Goal: Communication & Community: Answer question/provide support

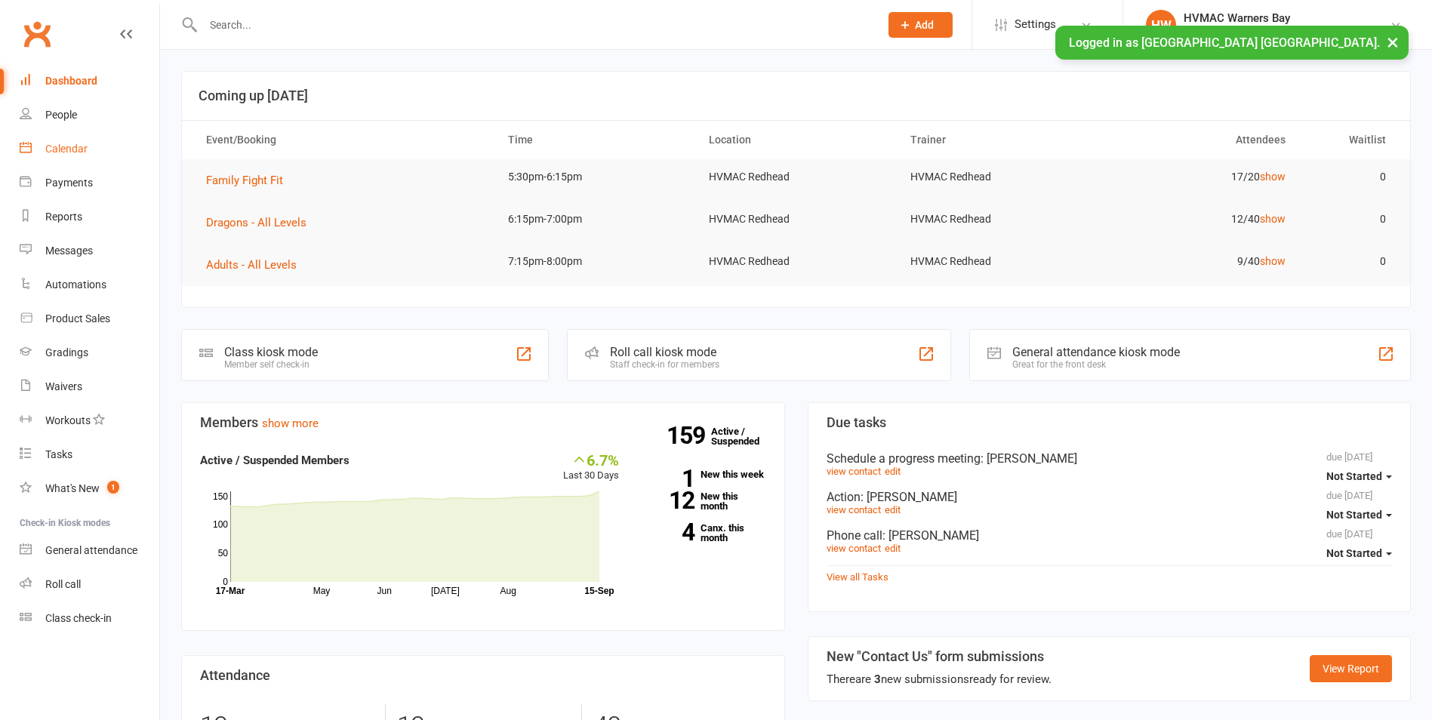
click at [91, 151] on link "Calendar" at bounding box center [90, 149] width 140 height 34
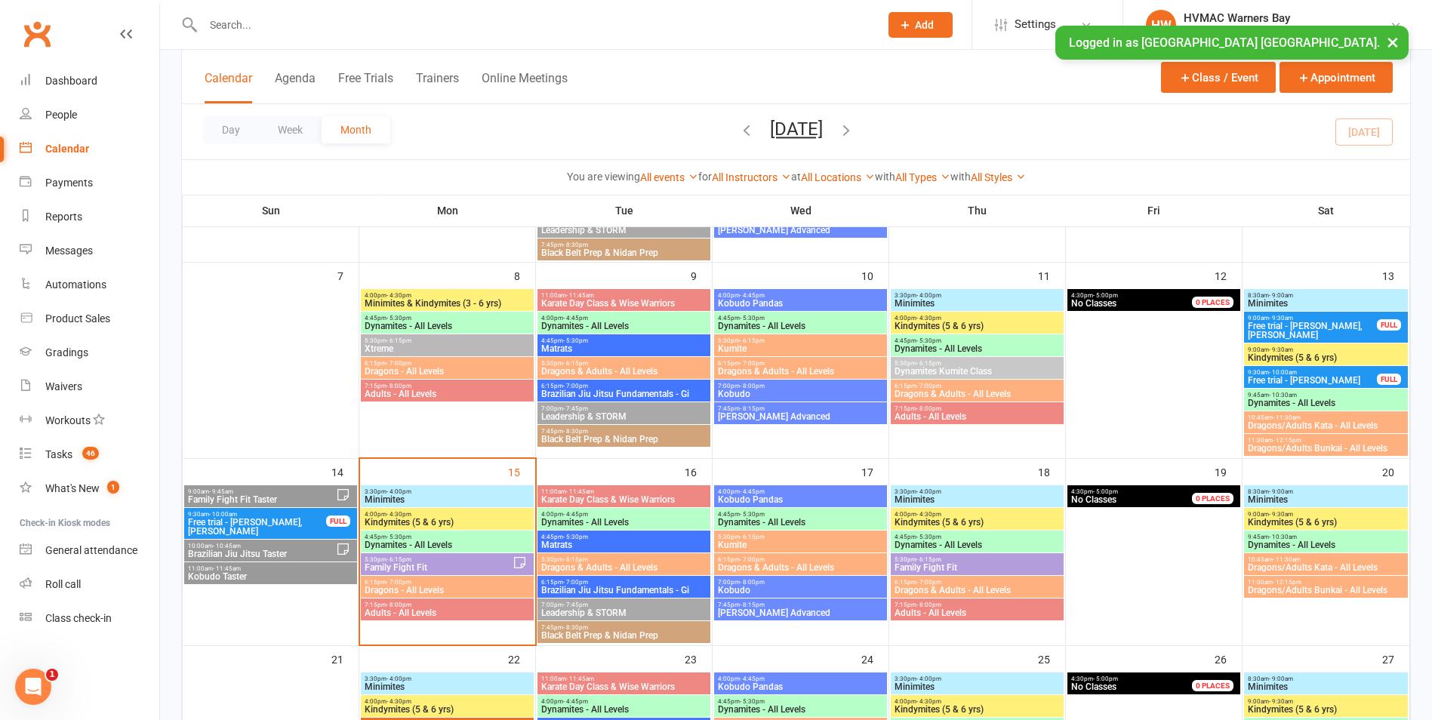
scroll to position [377, 0]
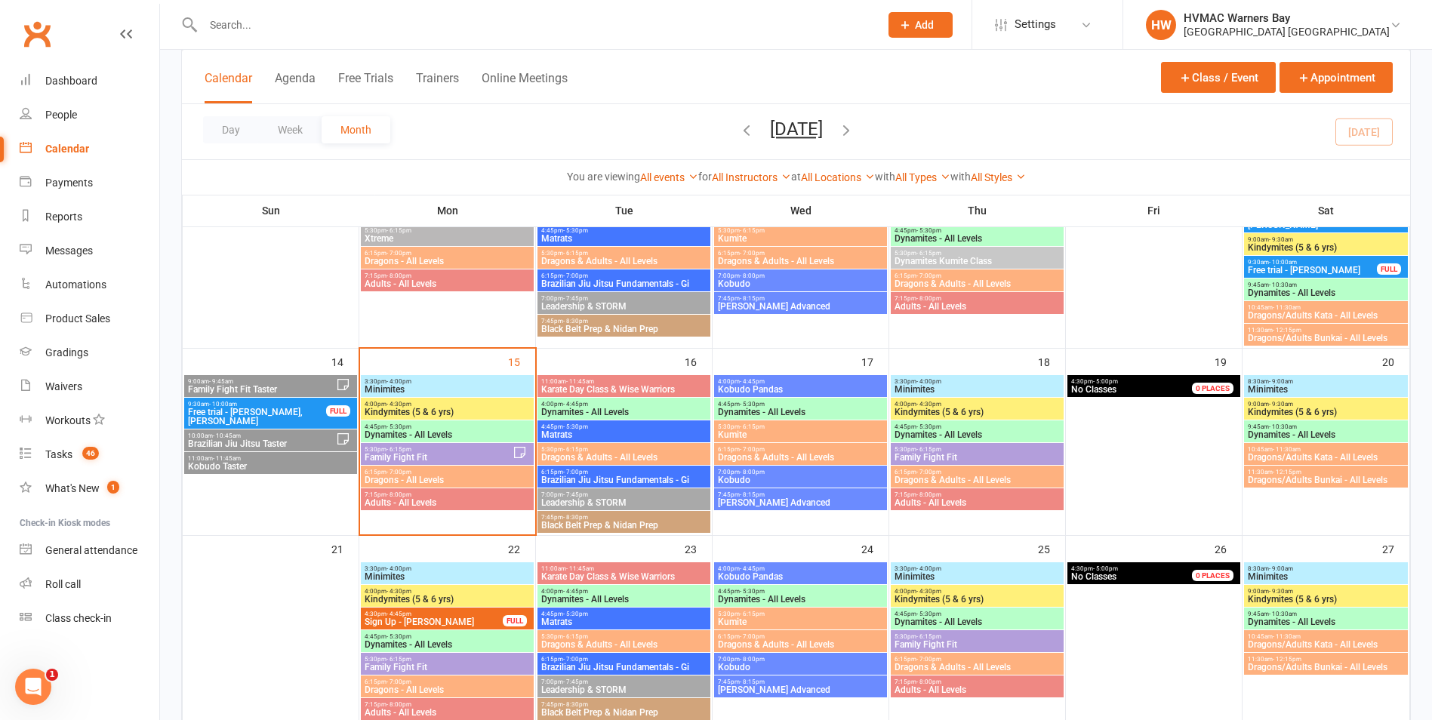
click at [417, 449] on span "5:30pm - 6:15pm" at bounding box center [438, 449] width 149 height 7
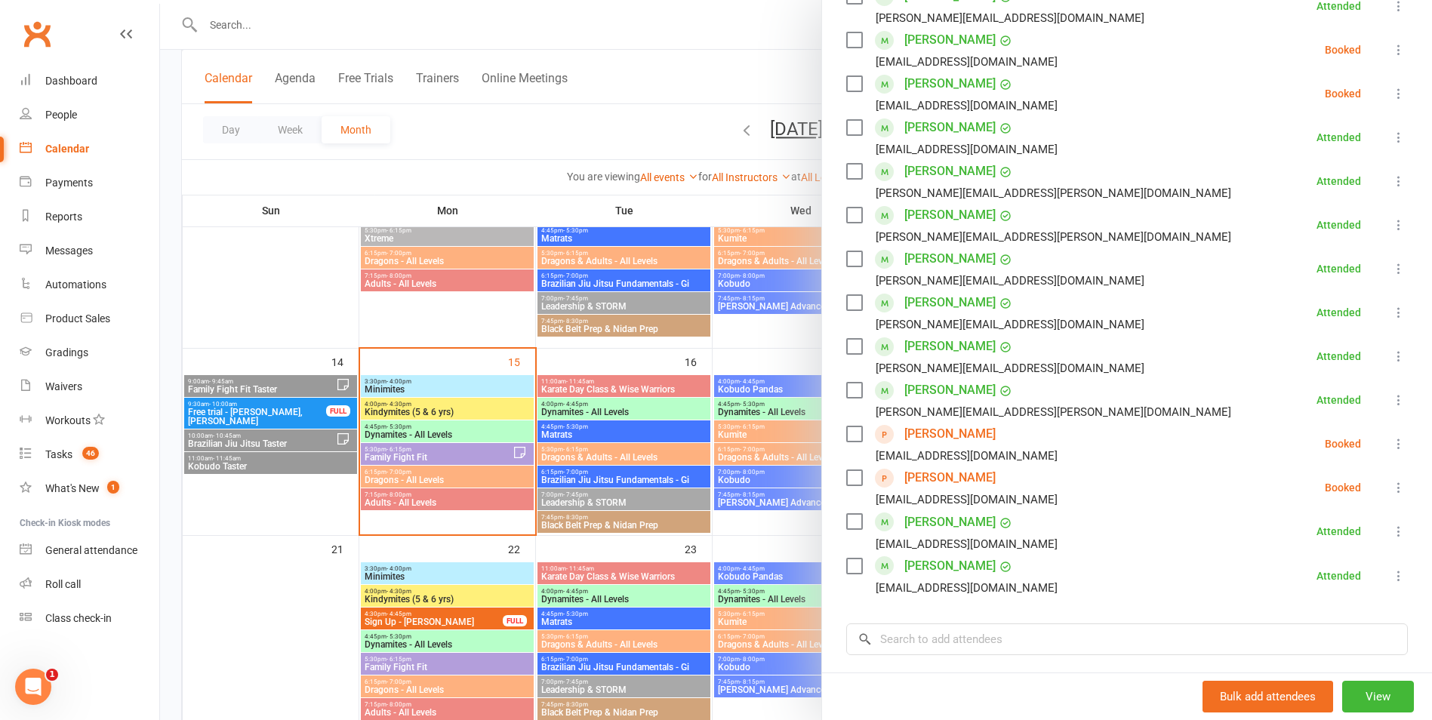
scroll to position [528, 0]
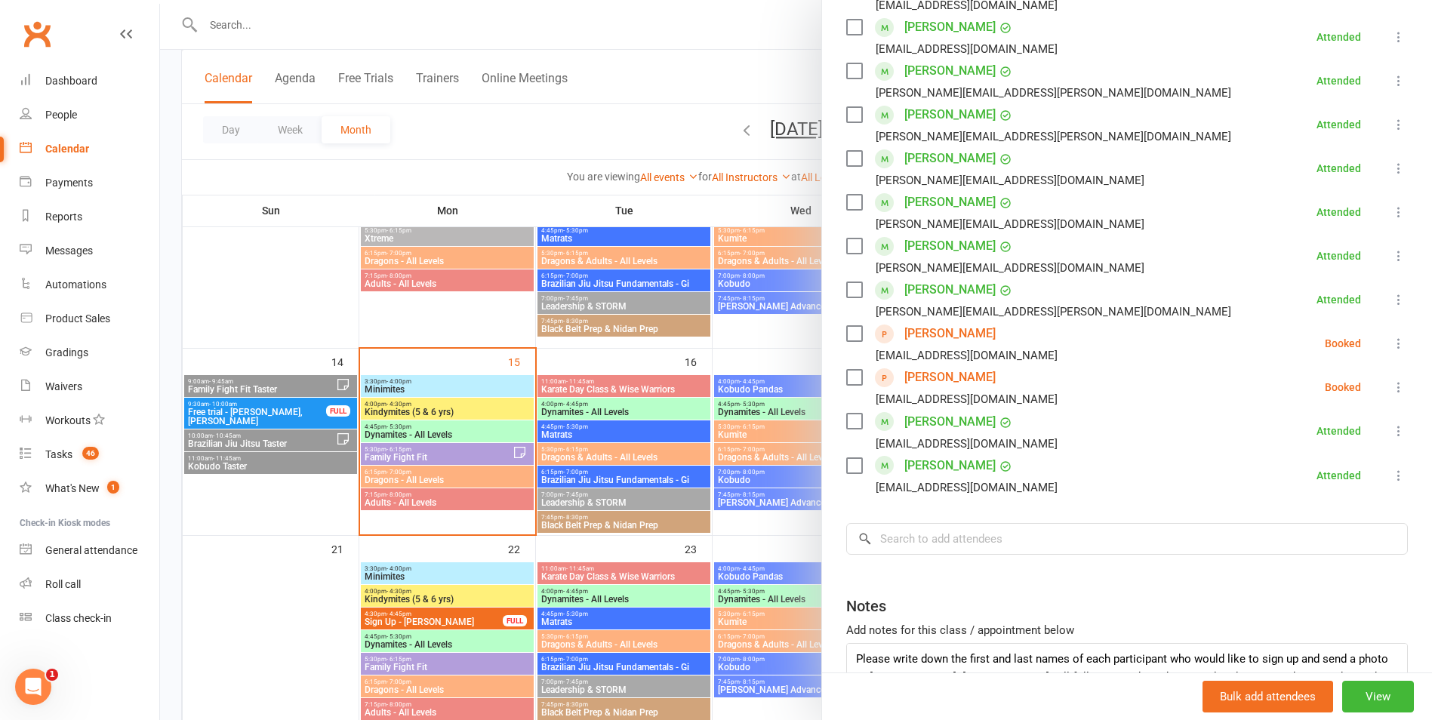
click at [740, 467] on div at bounding box center [796, 360] width 1272 height 720
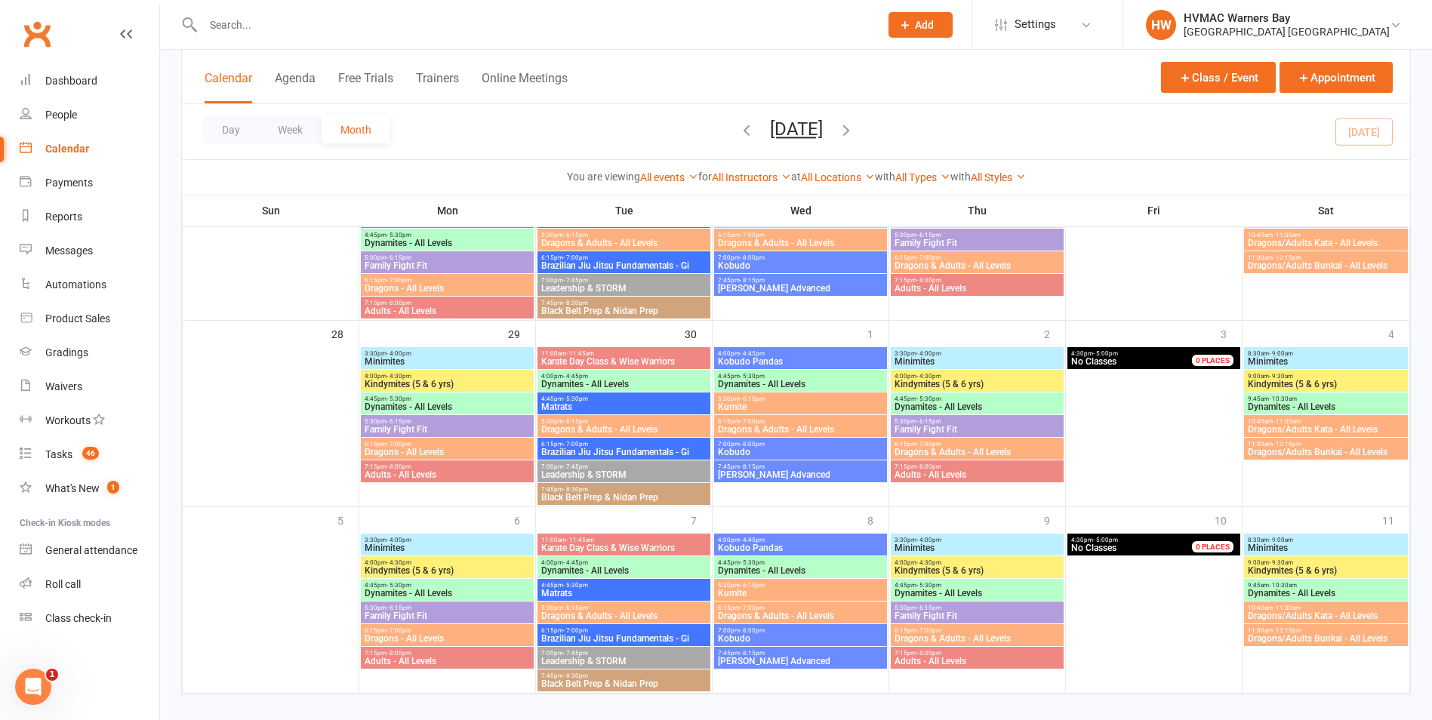
scroll to position [796, 0]
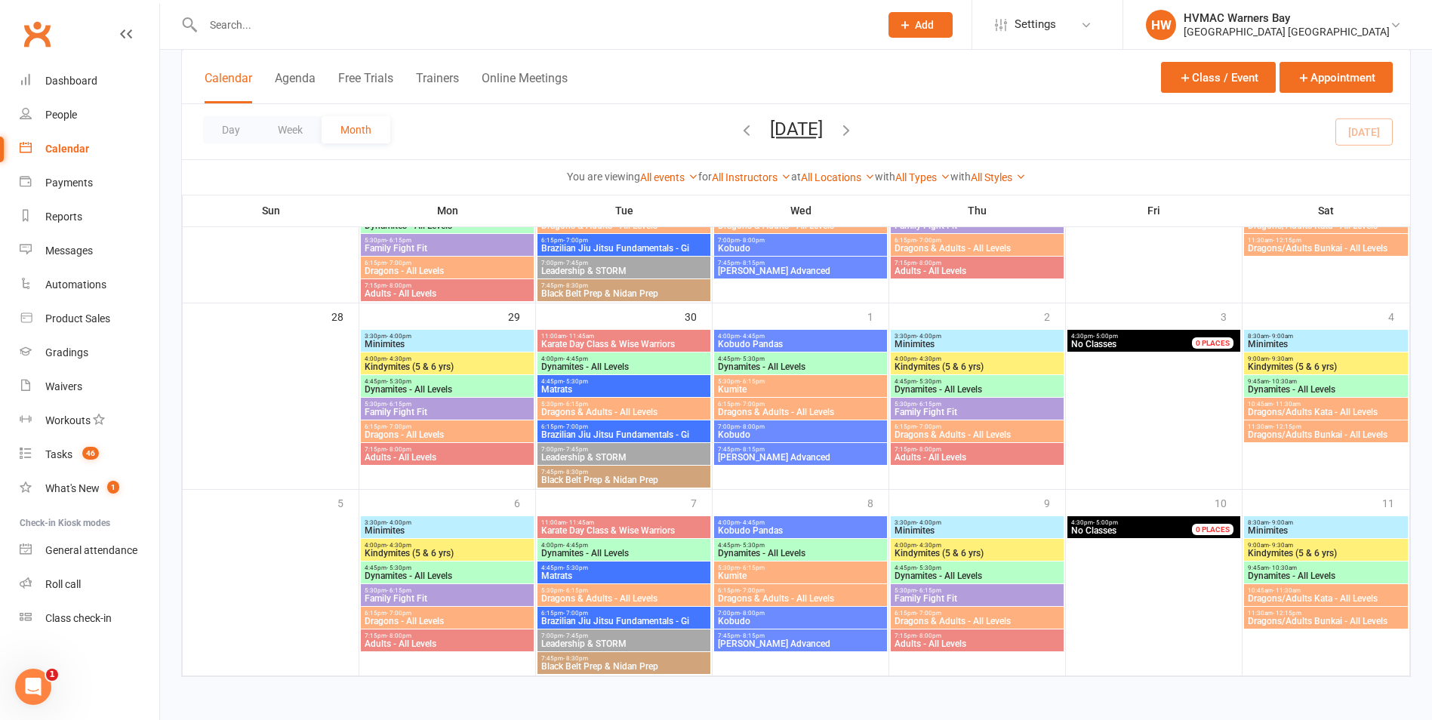
click at [337, 23] on input "text" at bounding box center [533, 24] width 670 height 21
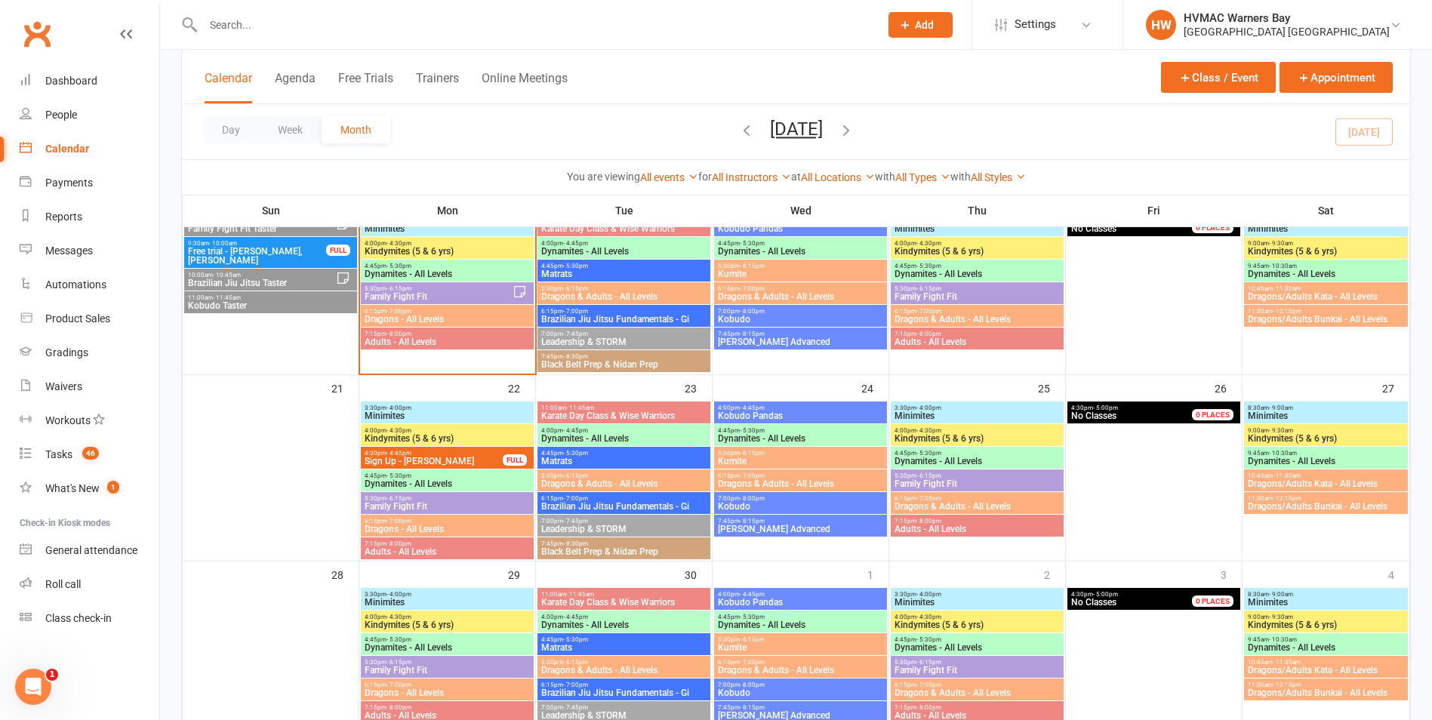
scroll to position [494, 0]
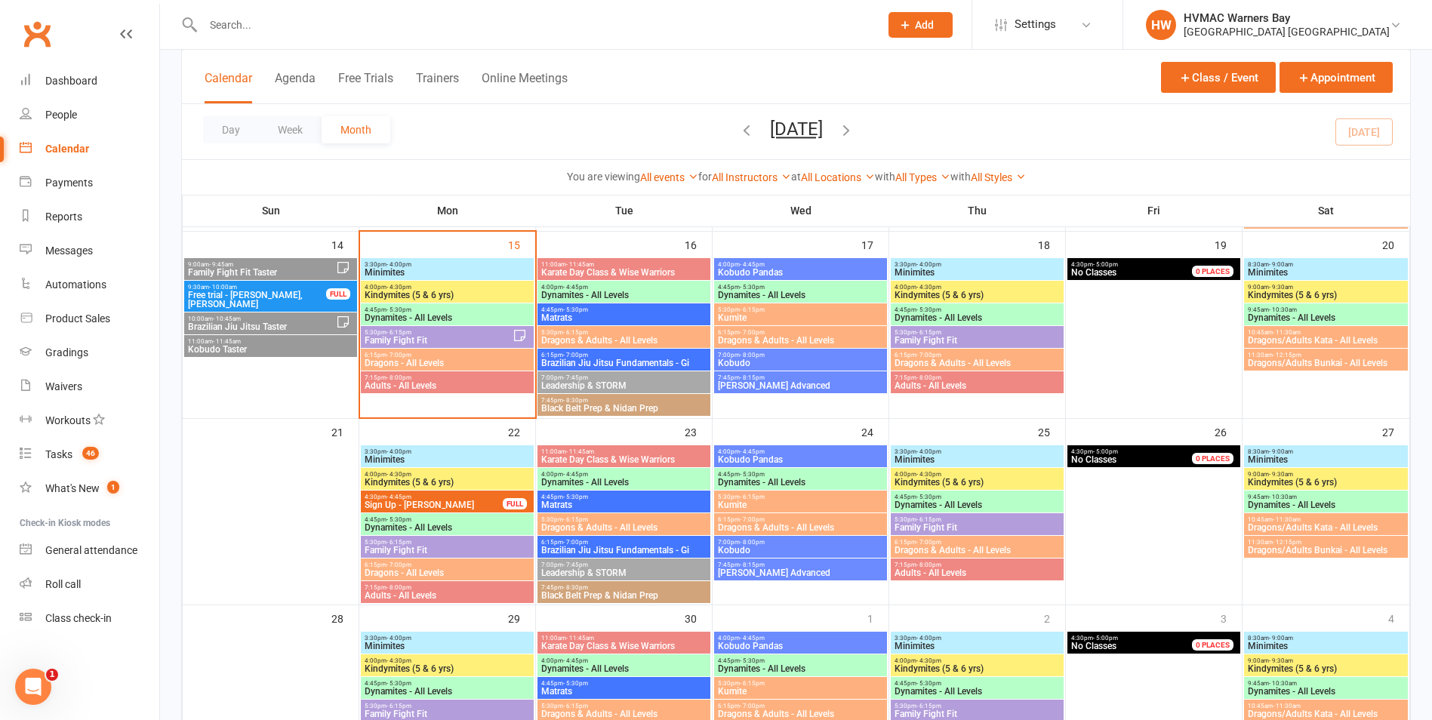
click at [509, 355] on span "6:15pm - 7:00pm" at bounding box center [447, 355] width 167 height 7
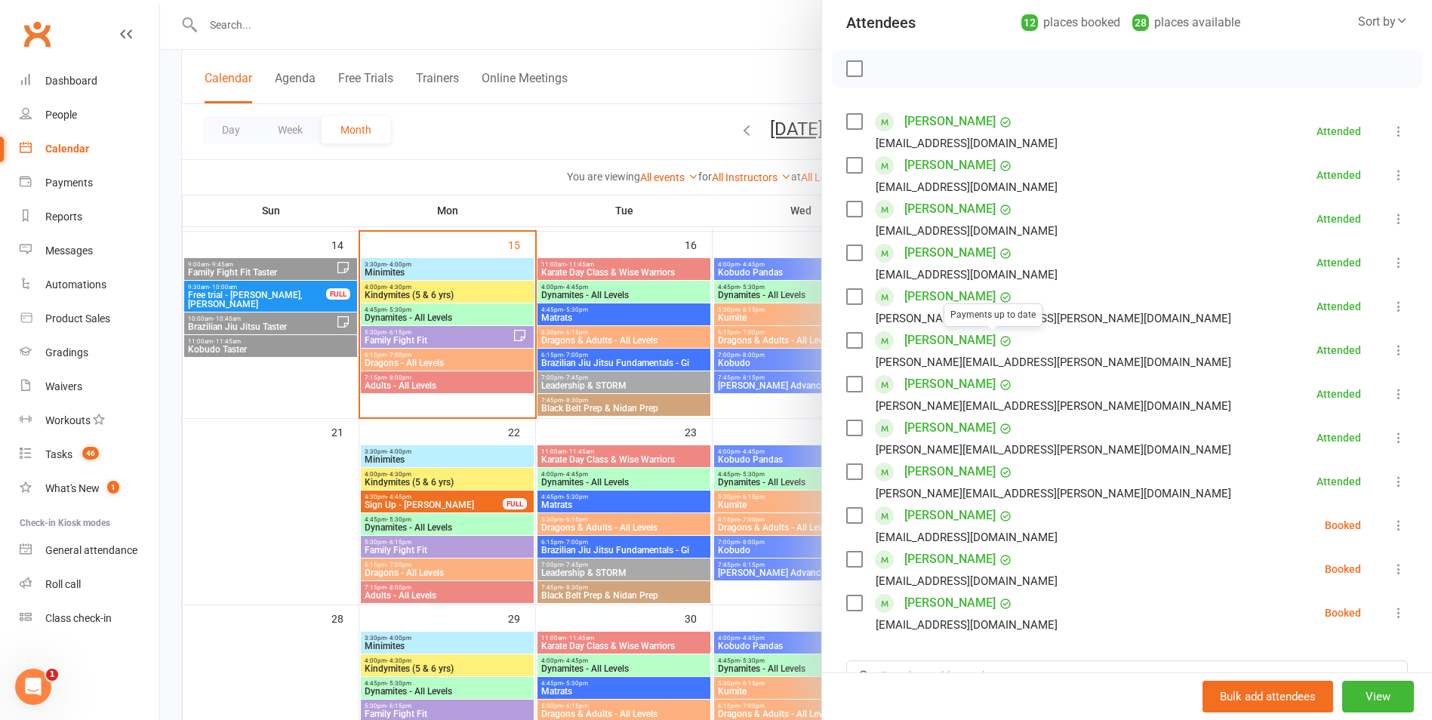
scroll to position [377, 0]
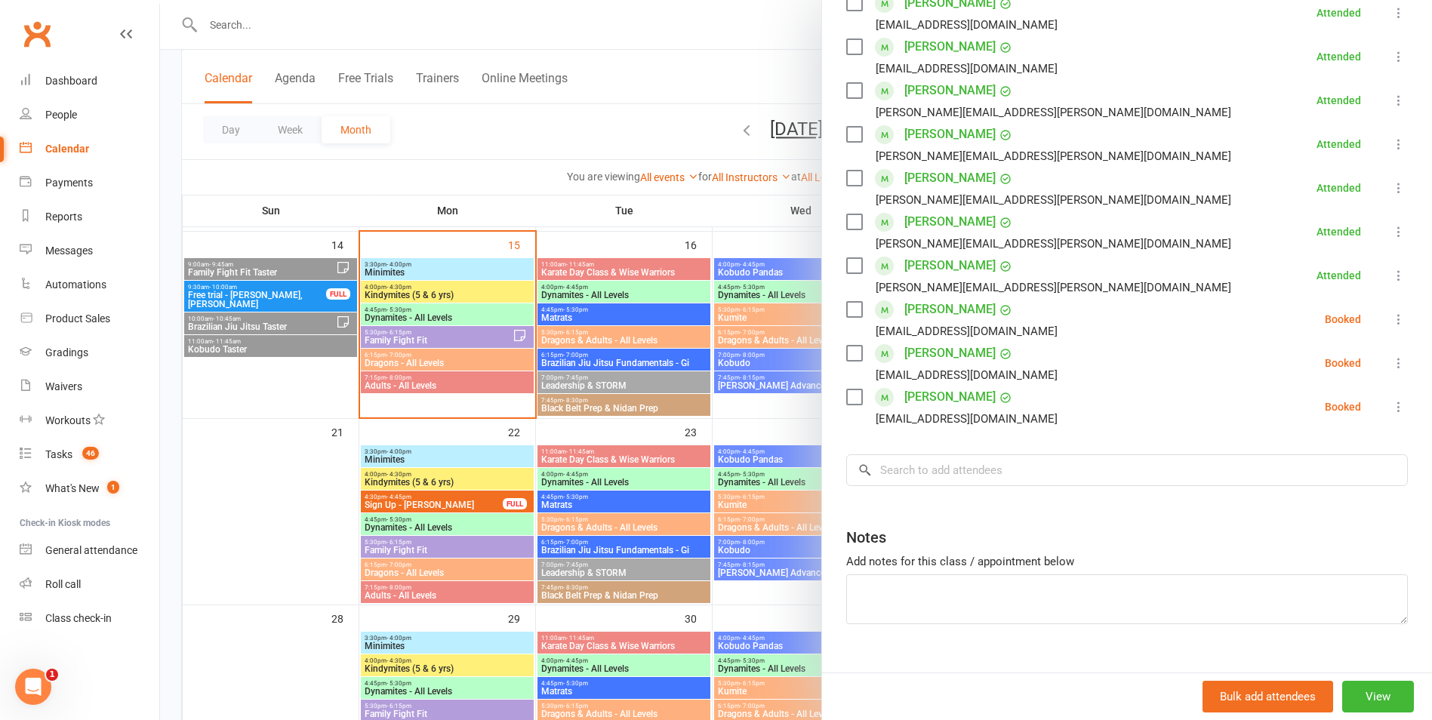
click at [512, 428] on div at bounding box center [796, 360] width 1272 height 720
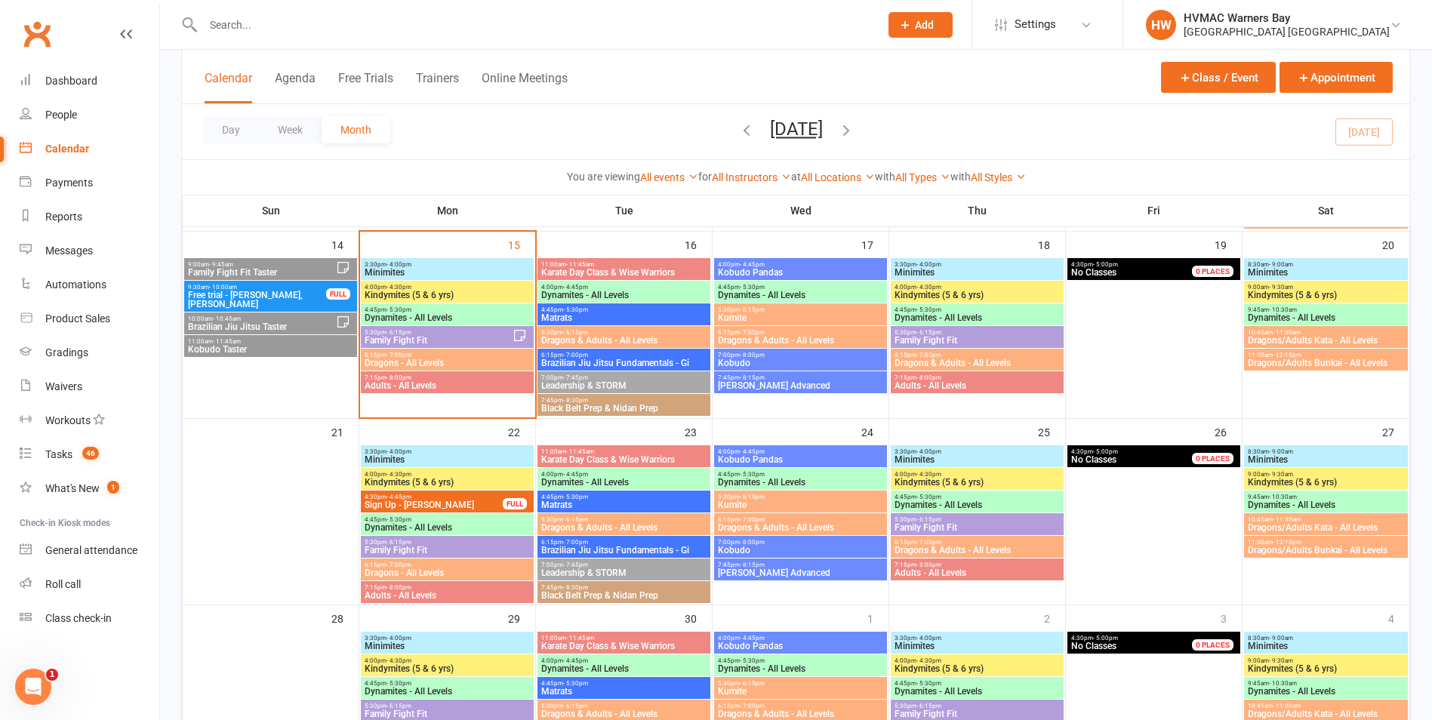
click at [417, 334] on span "5:30pm - 6:15pm" at bounding box center [438, 332] width 149 height 7
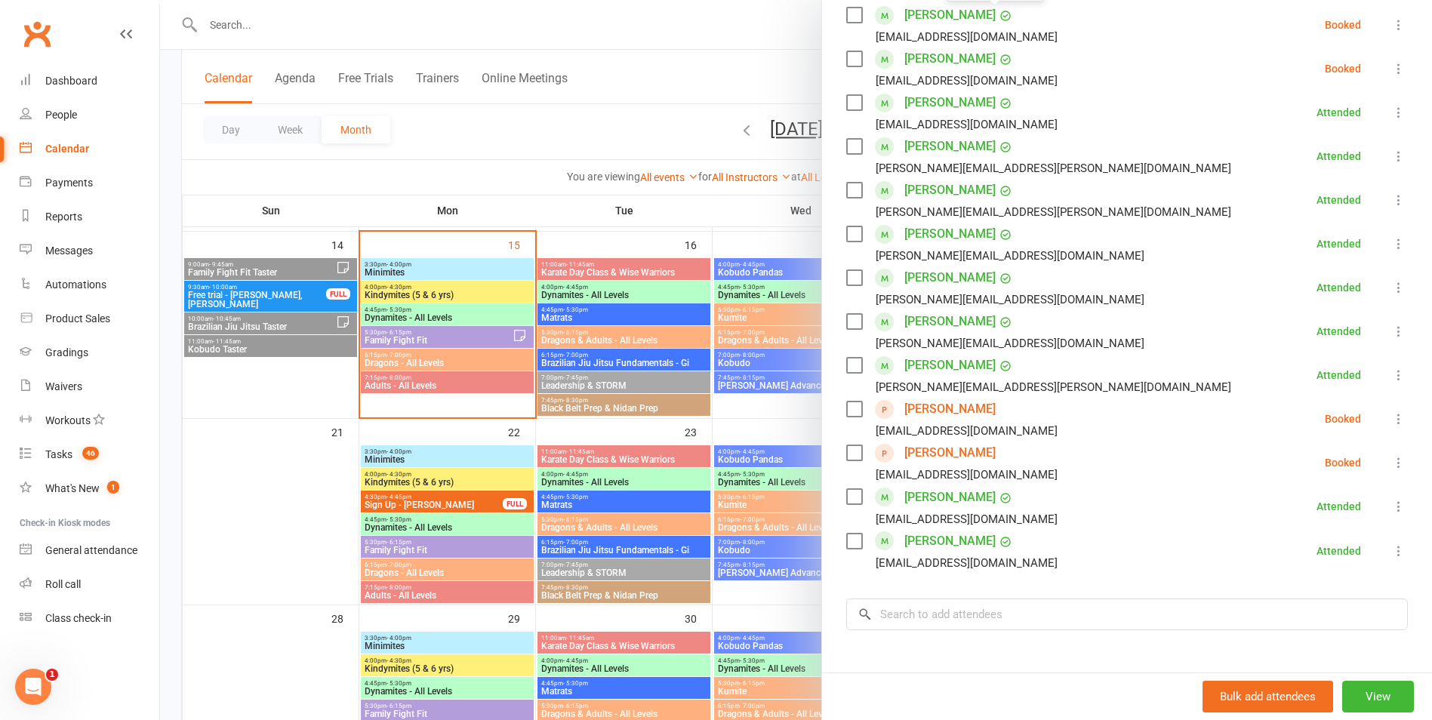
scroll to position [75, 0]
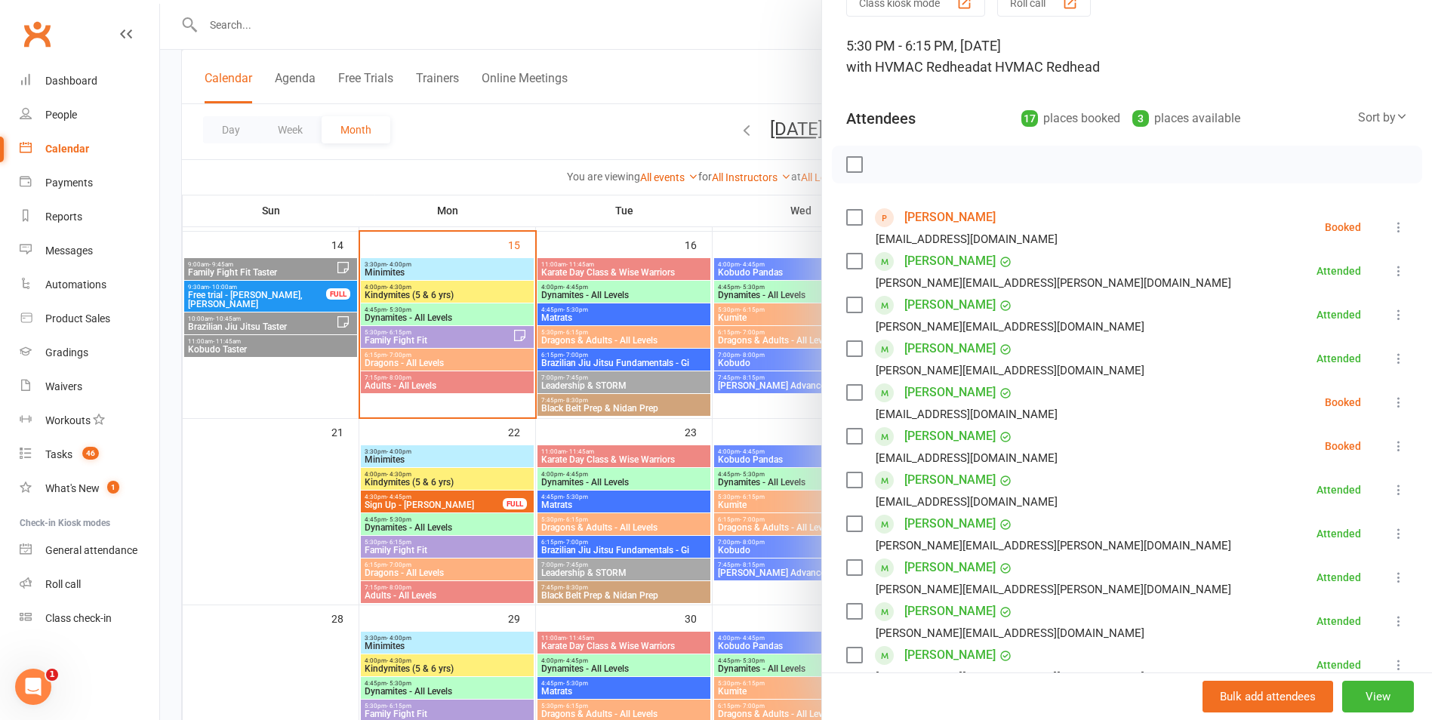
drag, startPoint x: 854, startPoint y: 213, endPoint x: 908, endPoint y: 196, distance: 56.8
click at [854, 213] on label at bounding box center [853, 217] width 15 height 15
click at [911, 165] on icon "button" at bounding box center [919, 164] width 17 height 17
click at [850, 213] on label at bounding box center [853, 217] width 15 height 15
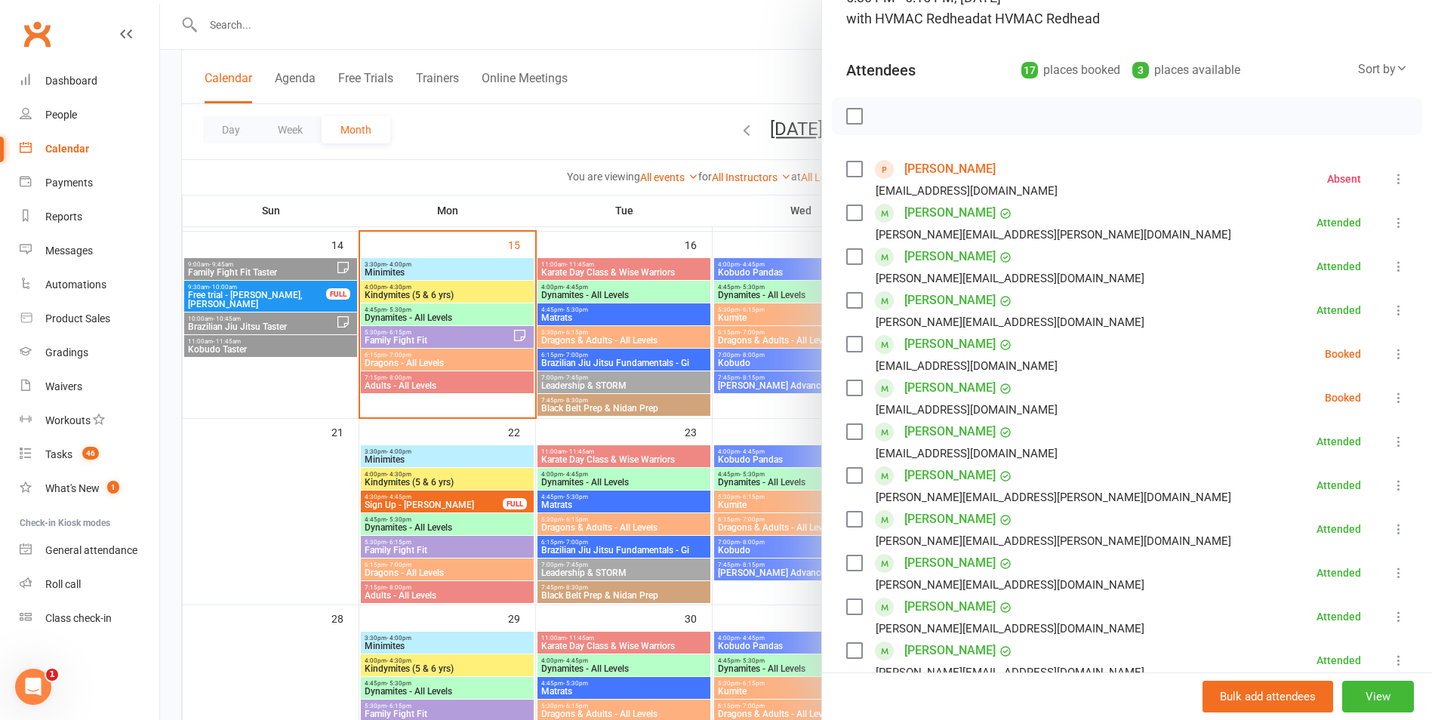
scroll to position [151, 0]
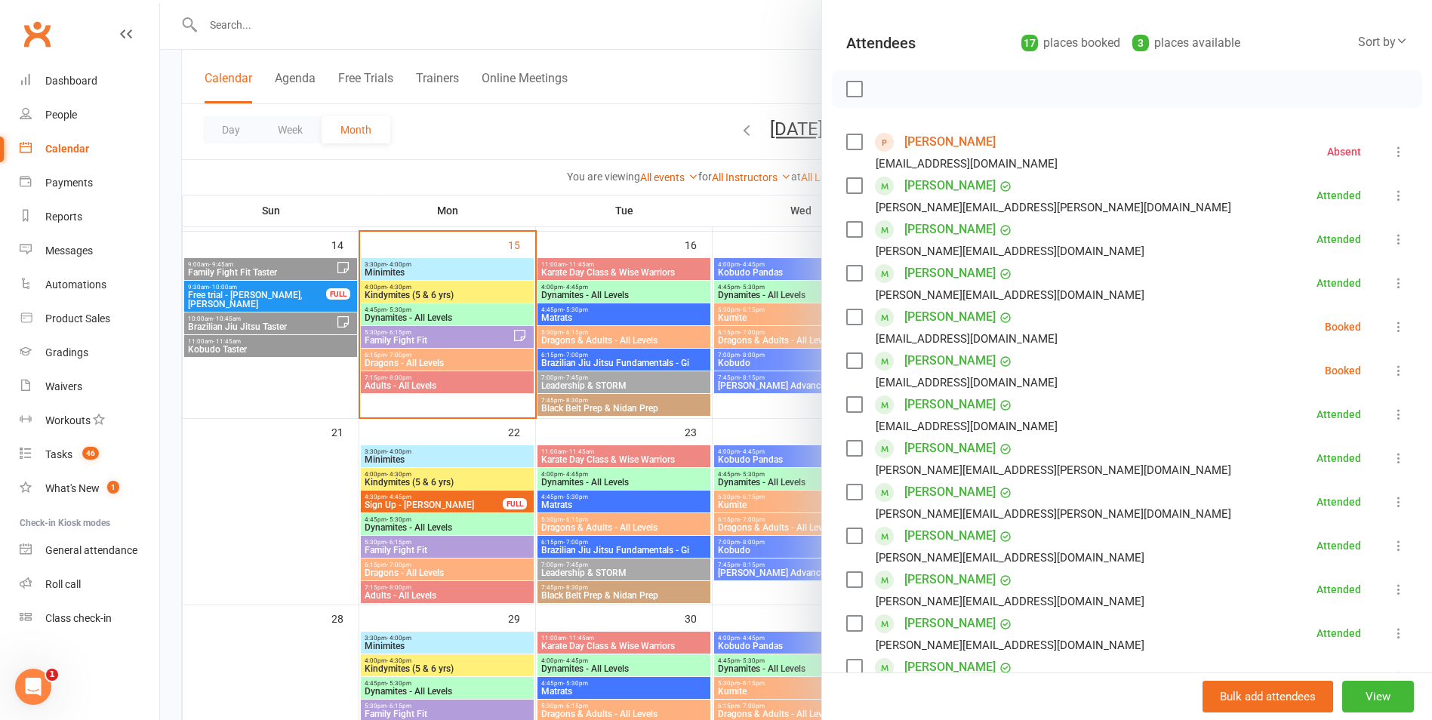
click at [853, 314] on label at bounding box center [853, 316] width 15 height 15
click at [848, 359] on label at bounding box center [853, 360] width 15 height 15
click at [916, 93] on icon "button" at bounding box center [919, 89] width 17 height 17
click at [847, 308] on div "[PERSON_NAME] [EMAIL_ADDRESS][DOMAIN_NAME]" at bounding box center [954, 327] width 217 height 44
click at [848, 312] on label at bounding box center [853, 316] width 15 height 15
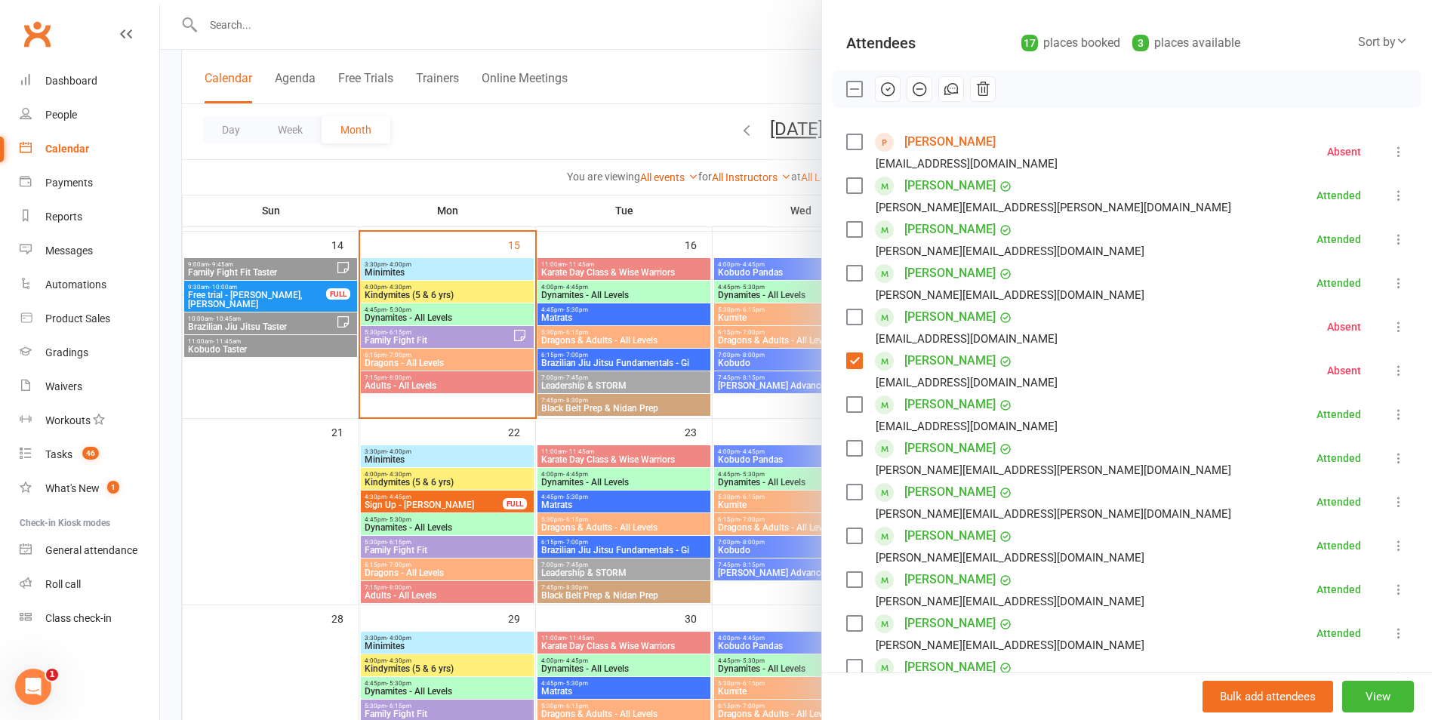
click at [851, 361] on label at bounding box center [853, 360] width 15 height 15
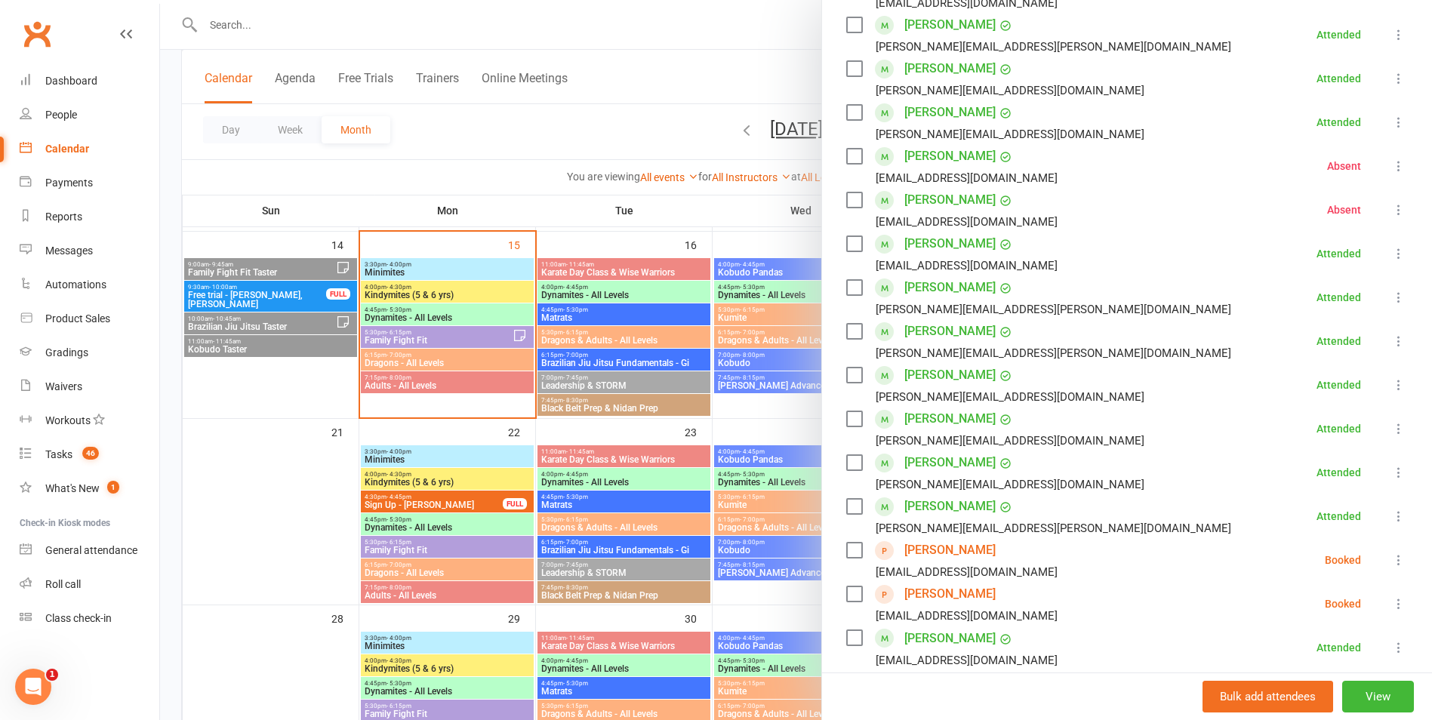
scroll to position [528, 0]
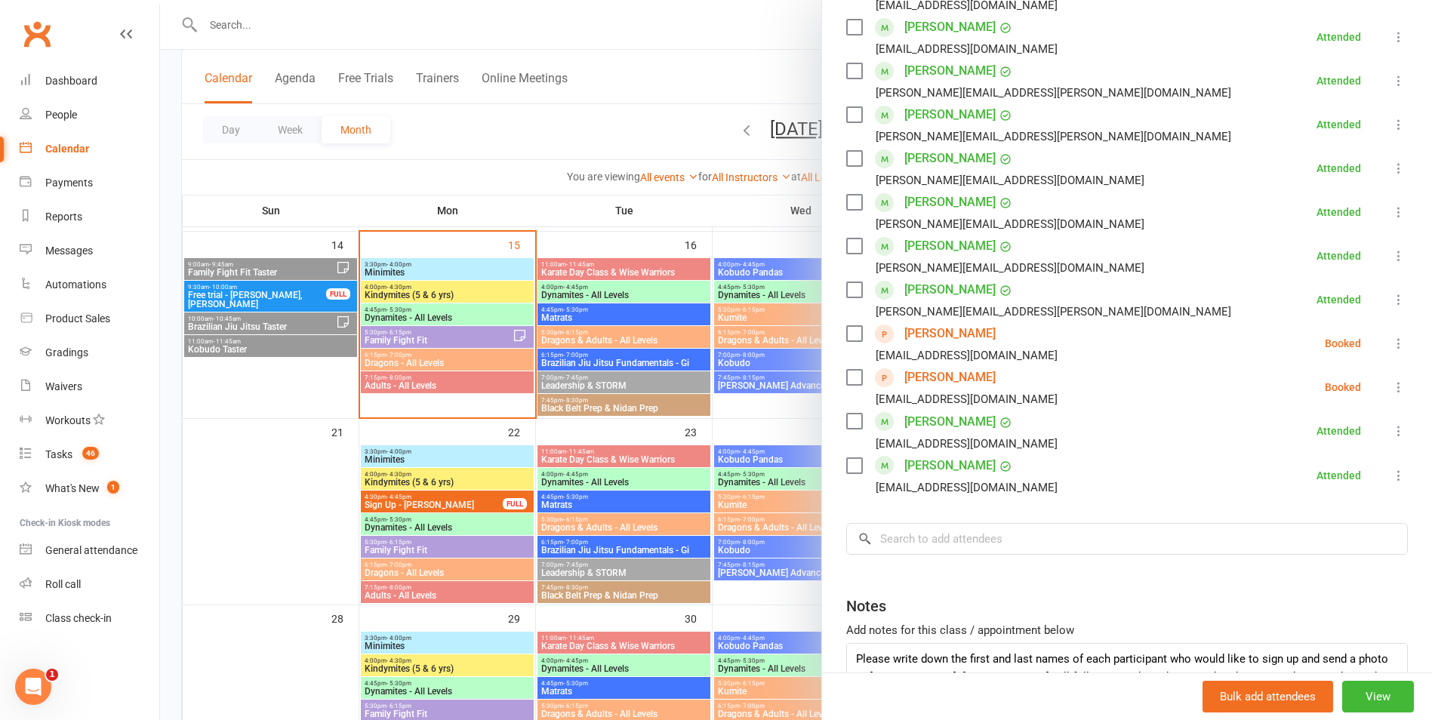
click at [943, 334] on link "[PERSON_NAME]" at bounding box center [949, 334] width 91 height 24
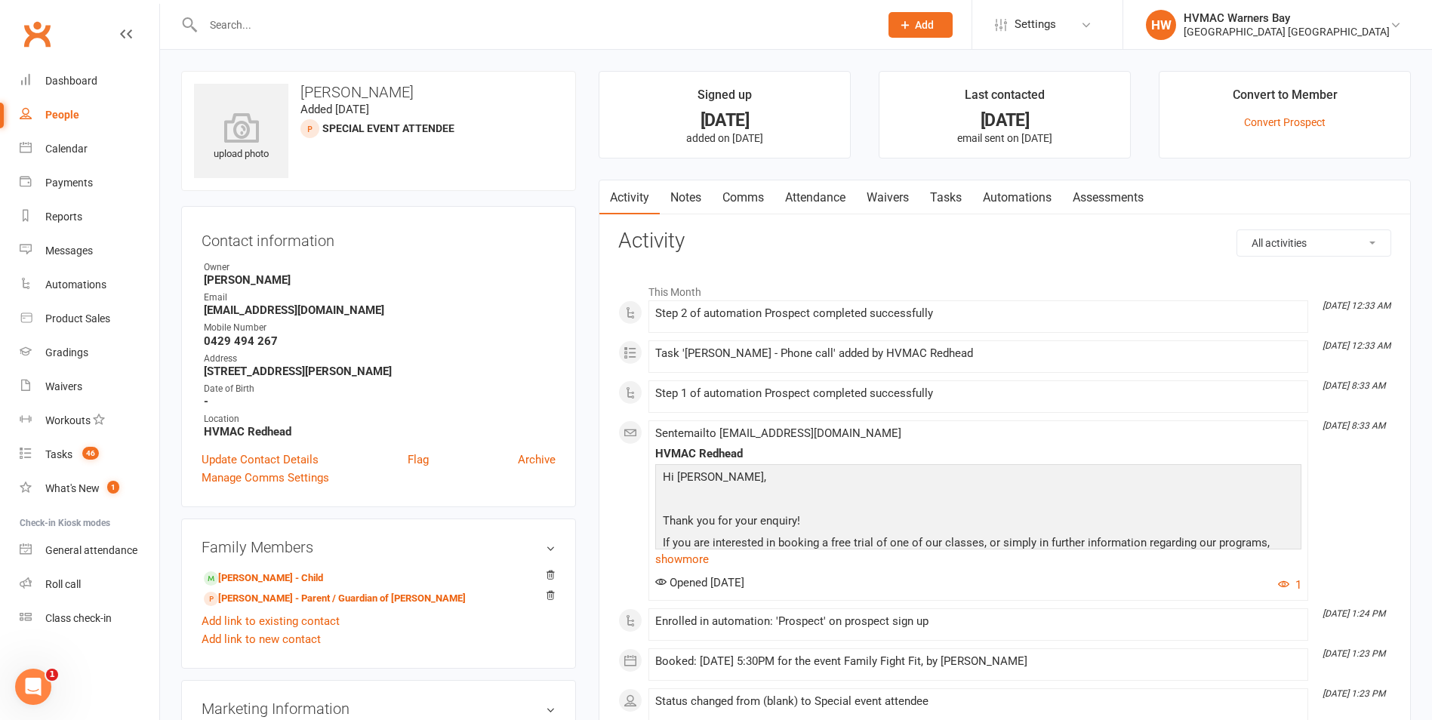
click at [685, 187] on link "Notes" at bounding box center [686, 197] width 52 height 35
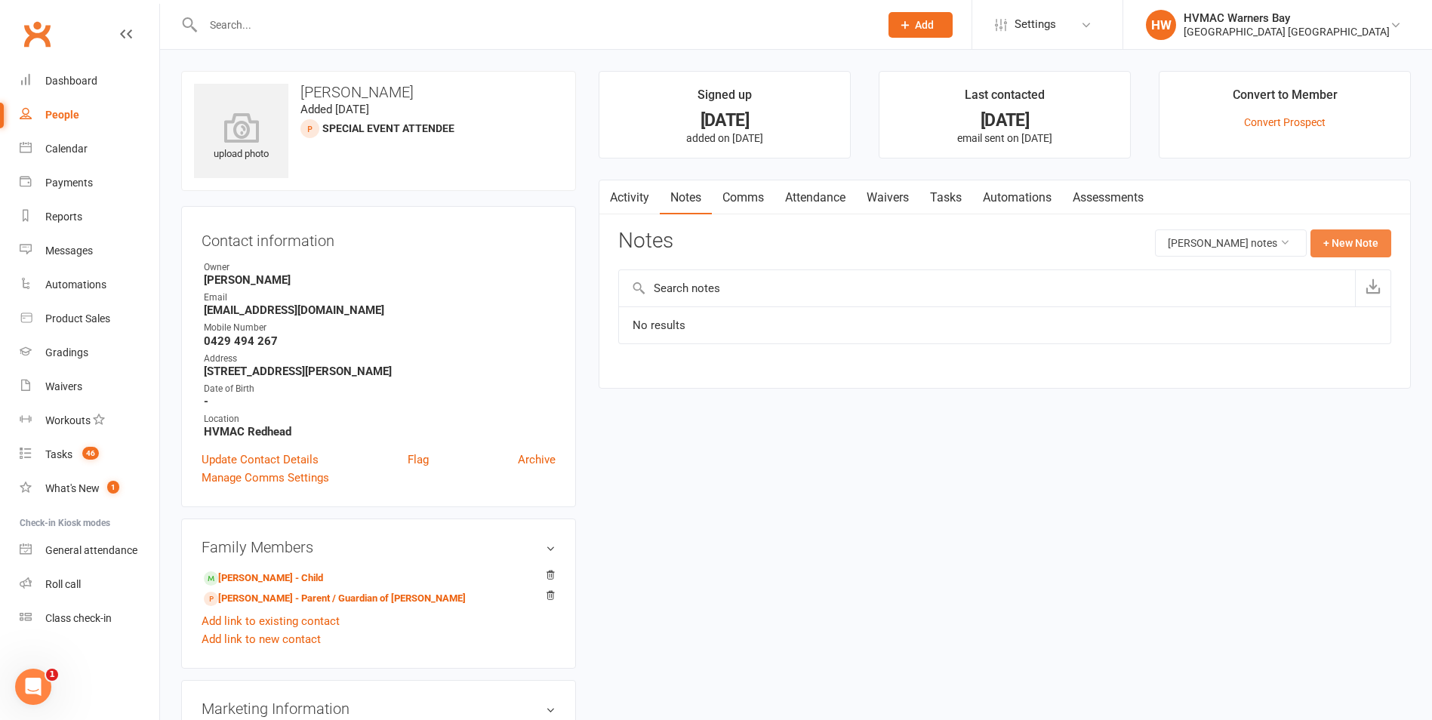
click at [1359, 242] on button "+ New Note" at bounding box center [1350, 242] width 81 height 27
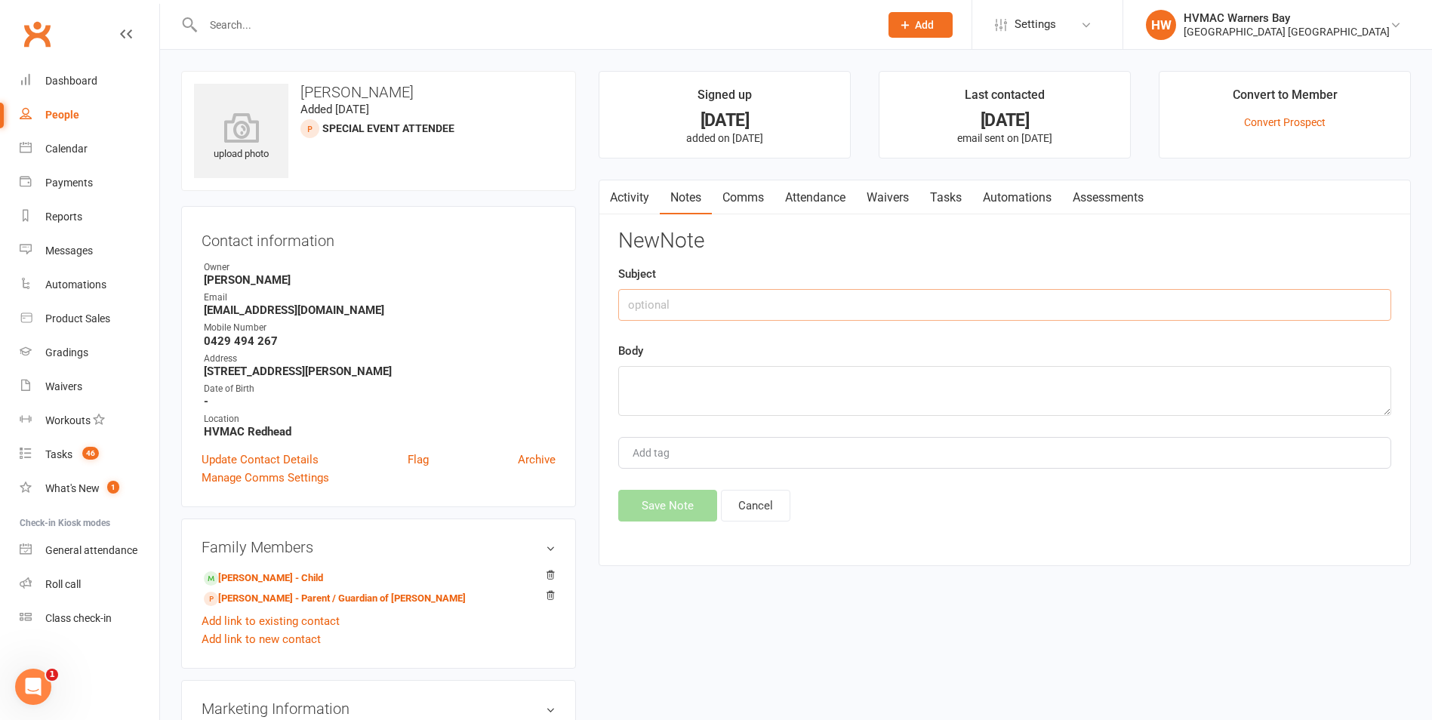
click at [799, 297] on input "text" at bounding box center [1004, 305] width 773 height 32
type input "Fight Fit"
click at [803, 411] on textarea at bounding box center [1004, 391] width 773 height 50
type textarea "Going on holidays, will sign up for fight fit [DATE] time"
click at [689, 500] on button "Save Note" at bounding box center [667, 506] width 99 height 32
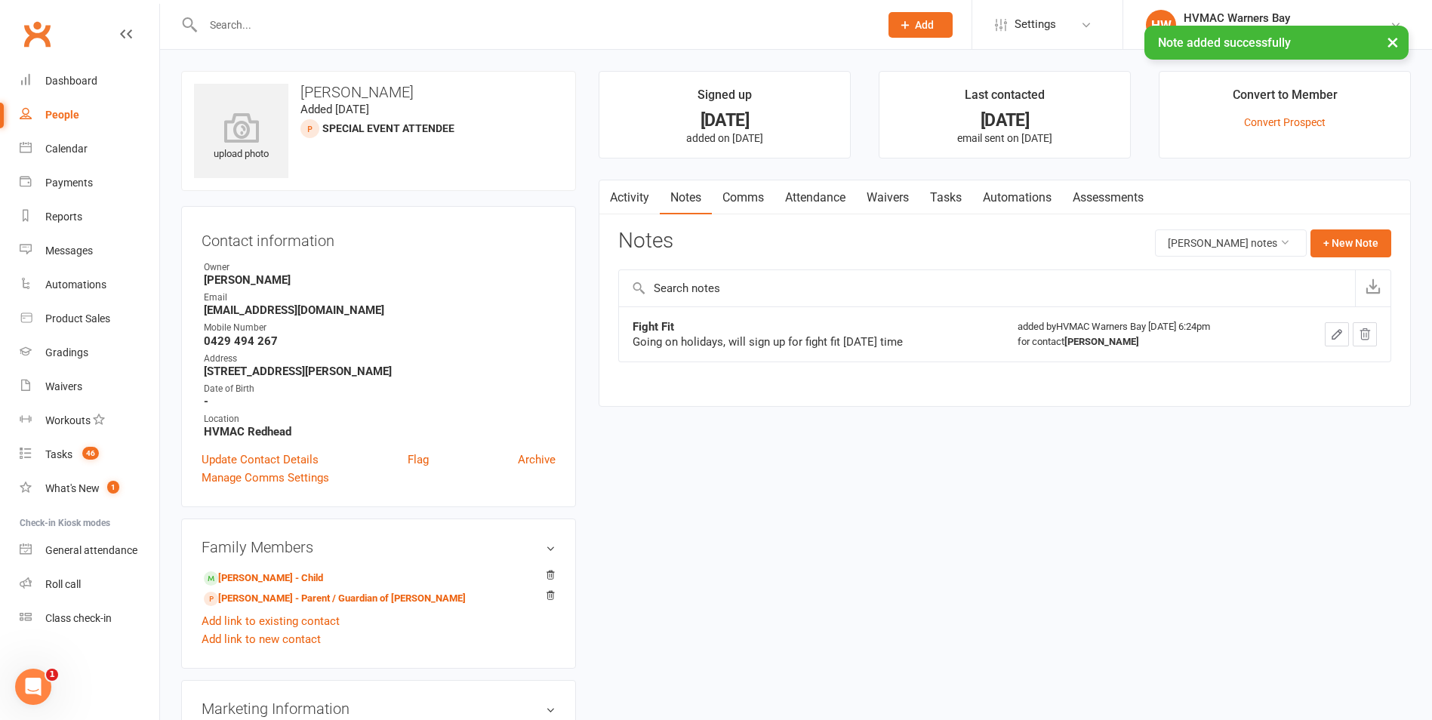
drag, startPoint x: 918, startPoint y: 339, endPoint x: 641, endPoint y: 343, distance: 277.0
click at [632, 337] on div "Going on holidays, will sign up for fight fit [DATE] time" at bounding box center [811, 341] width 358 height 15
copy div "Going on holidays, will sign up for fight fit [DATE] time"
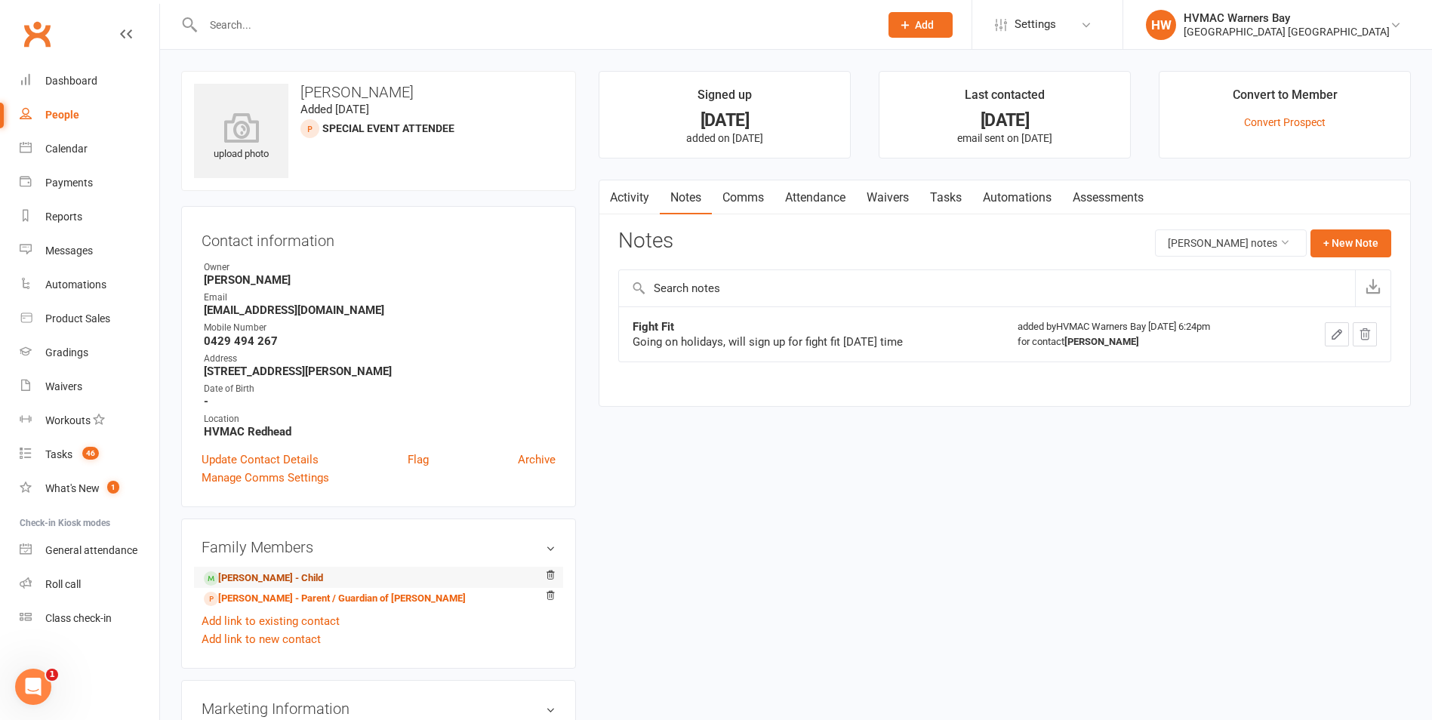
click at [257, 574] on link "[PERSON_NAME] - Child" at bounding box center [263, 579] width 119 height 16
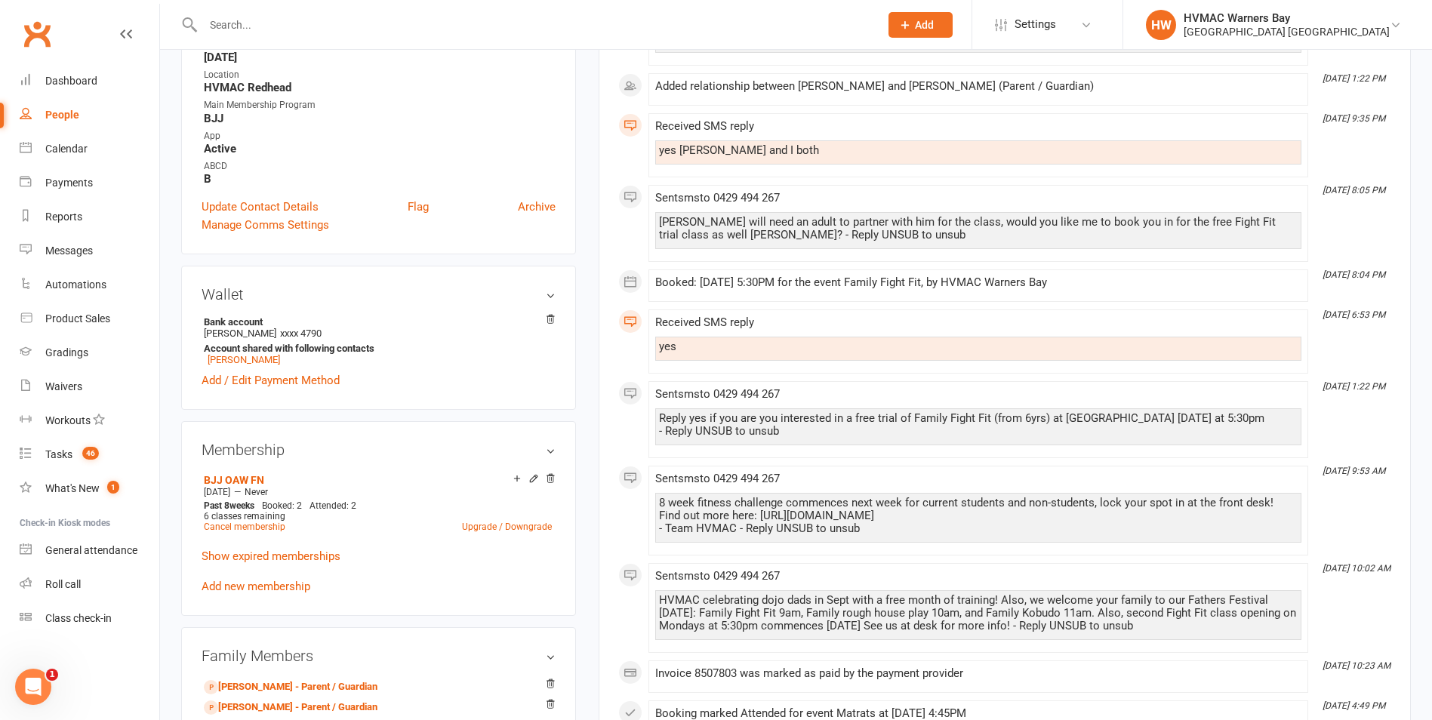
scroll to position [453, 0]
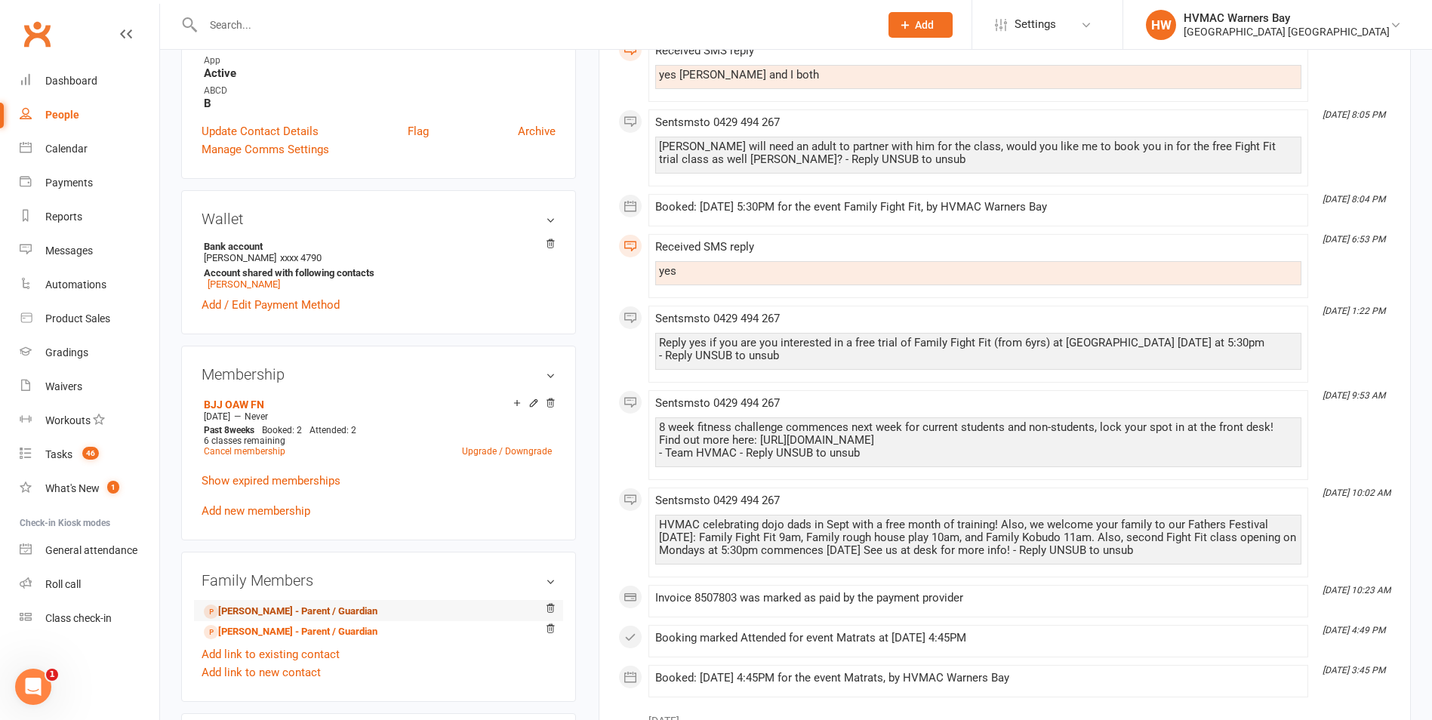
click at [290, 605] on link "[PERSON_NAME] - Parent / Guardian" at bounding box center [291, 612] width 174 height 16
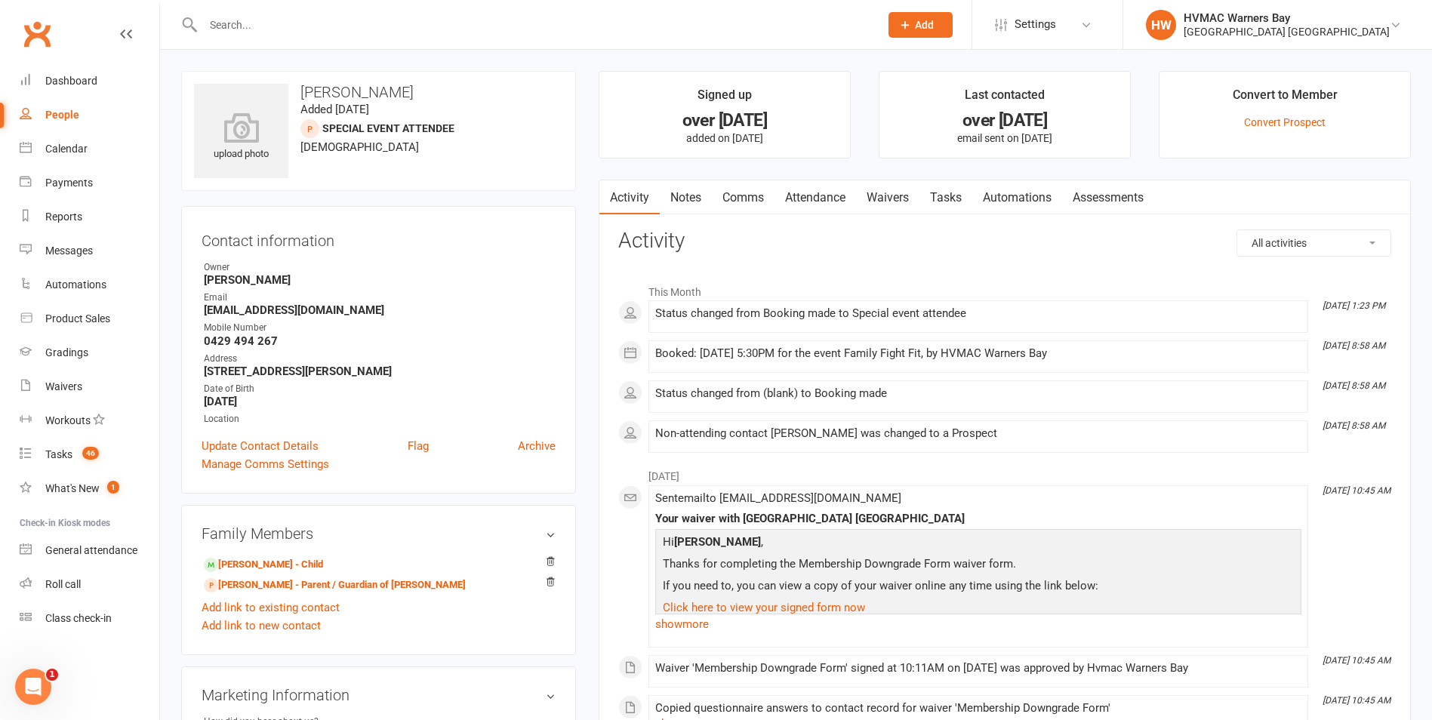
click at [696, 198] on link "Notes" at bounding box center [686, 197] width 52 height 35
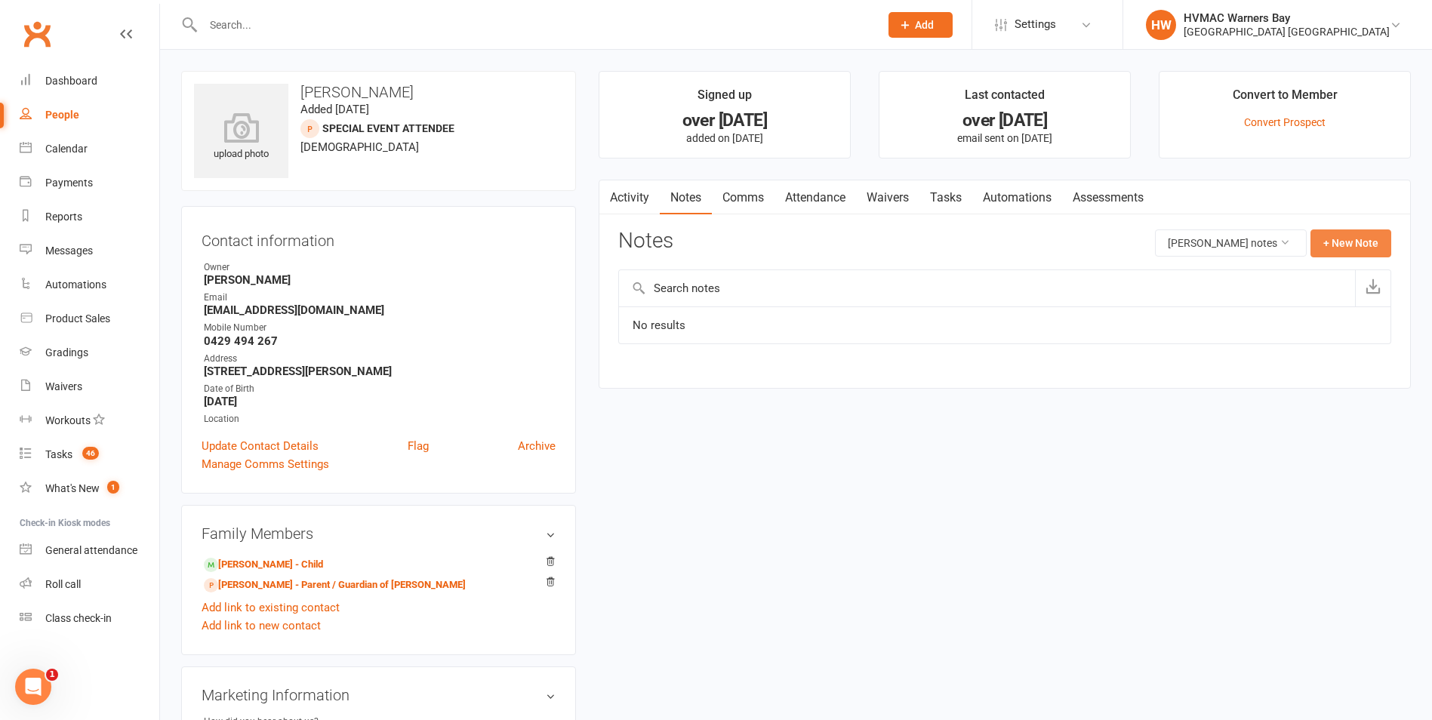
click at [1349, 246] on button "+ New Note" at bounding box center [1350, 242] width 81 height 27
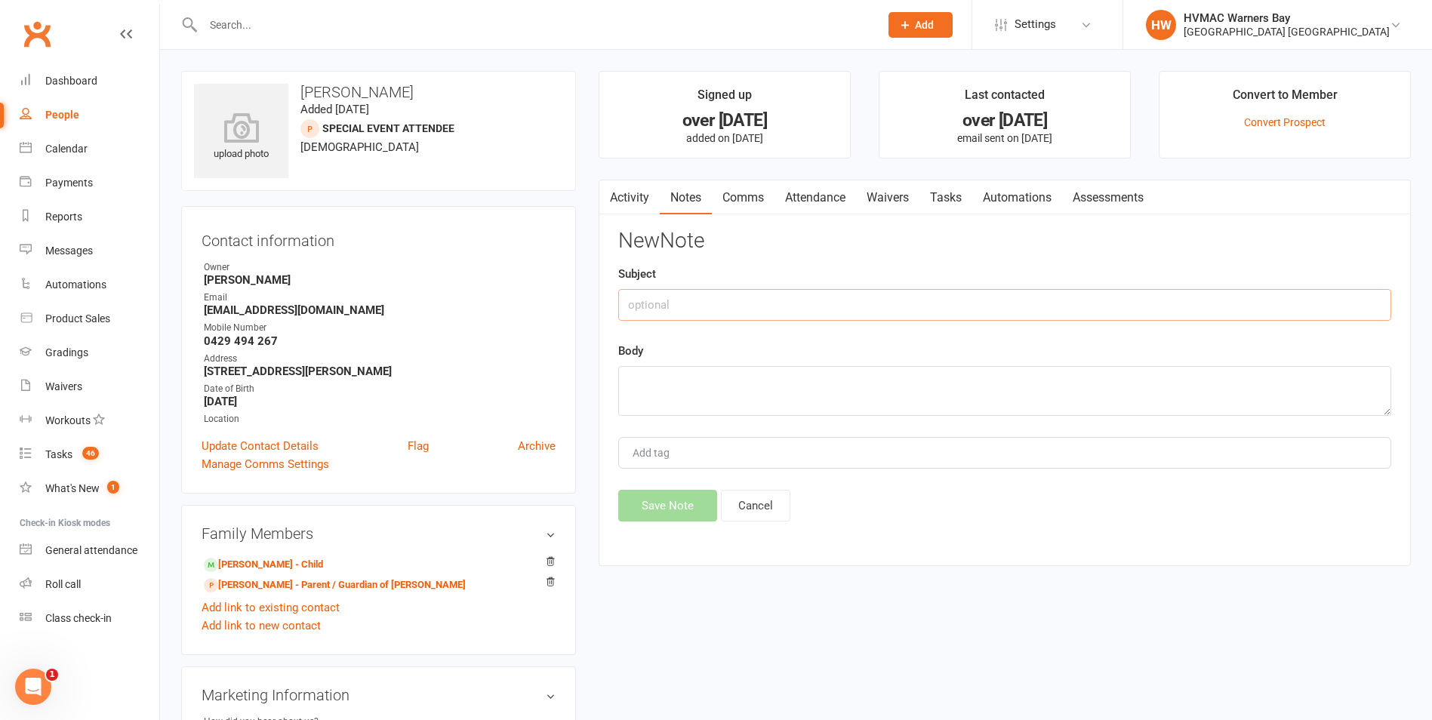
click at [688, 305] on input "text" at bounding box center [1004, 305] width 773 height 32
type input "Fight Fit"
click at [669, 381] on textarea at bounding box center [1004, 391] width 773 height 50
paste textarea "Going on holidays, will sign up for fight fit [DATE] time"
type textarea "Going on holidays, will sign up for fight fit [DATE] time"
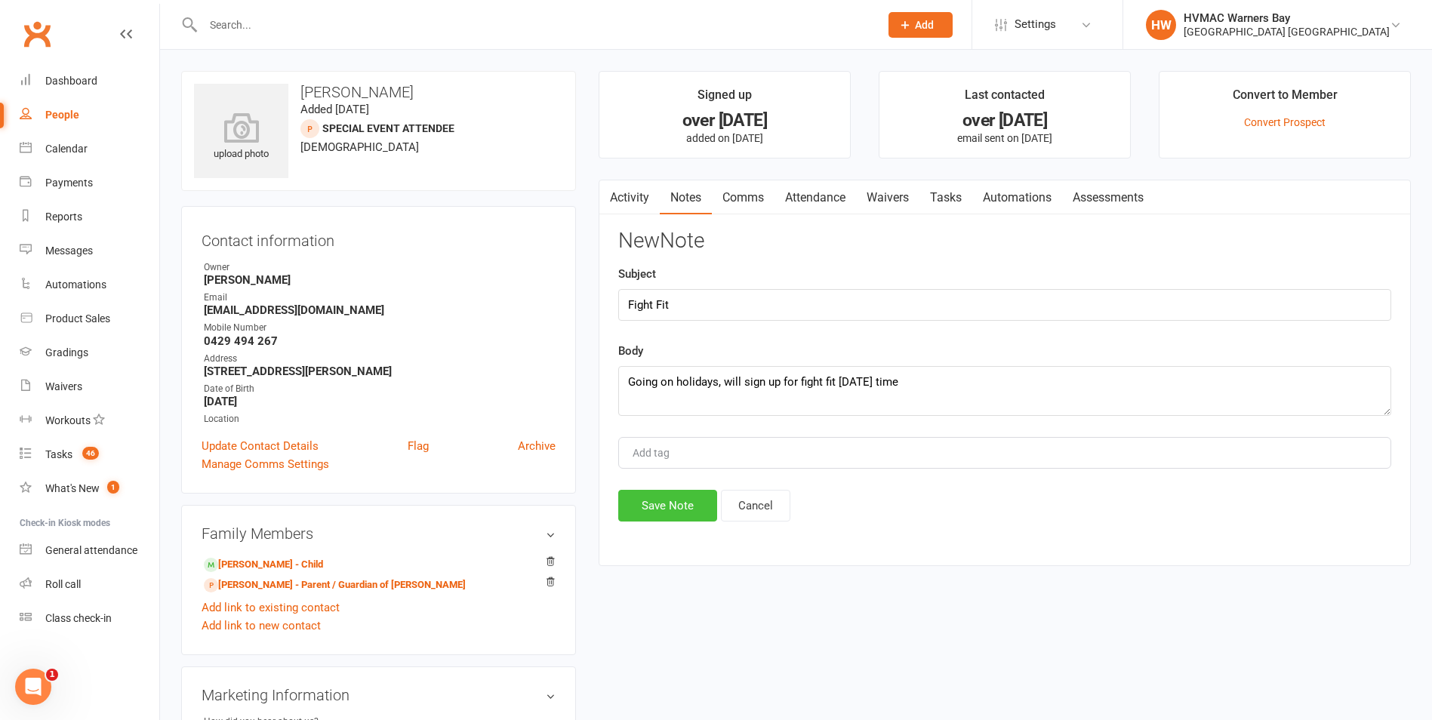
click at [671, 505] on button "Save Note" at bounding box center [667, 506] width 99 height 32
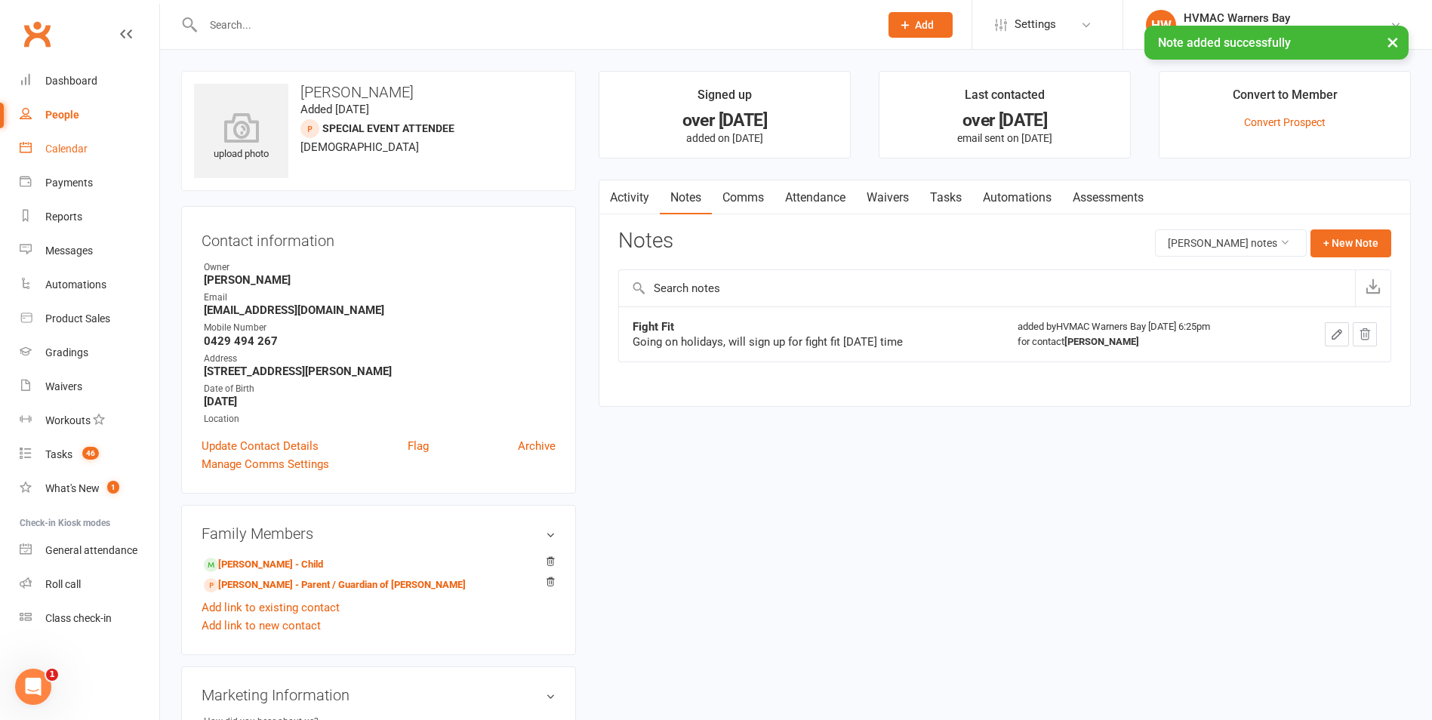
click at [115, 148] on link "Calendar" at bounding box center [90, 149] width 140 height 34
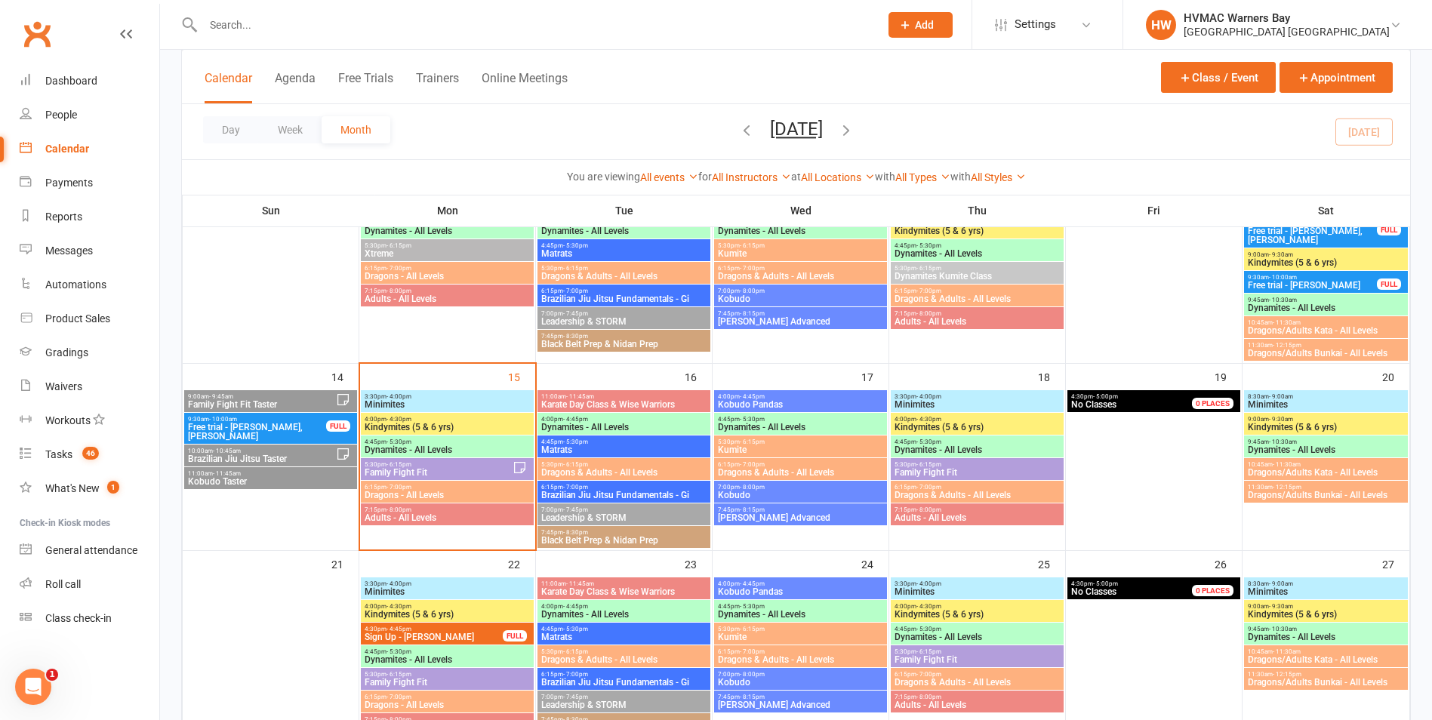
scroll to position [377, 0]
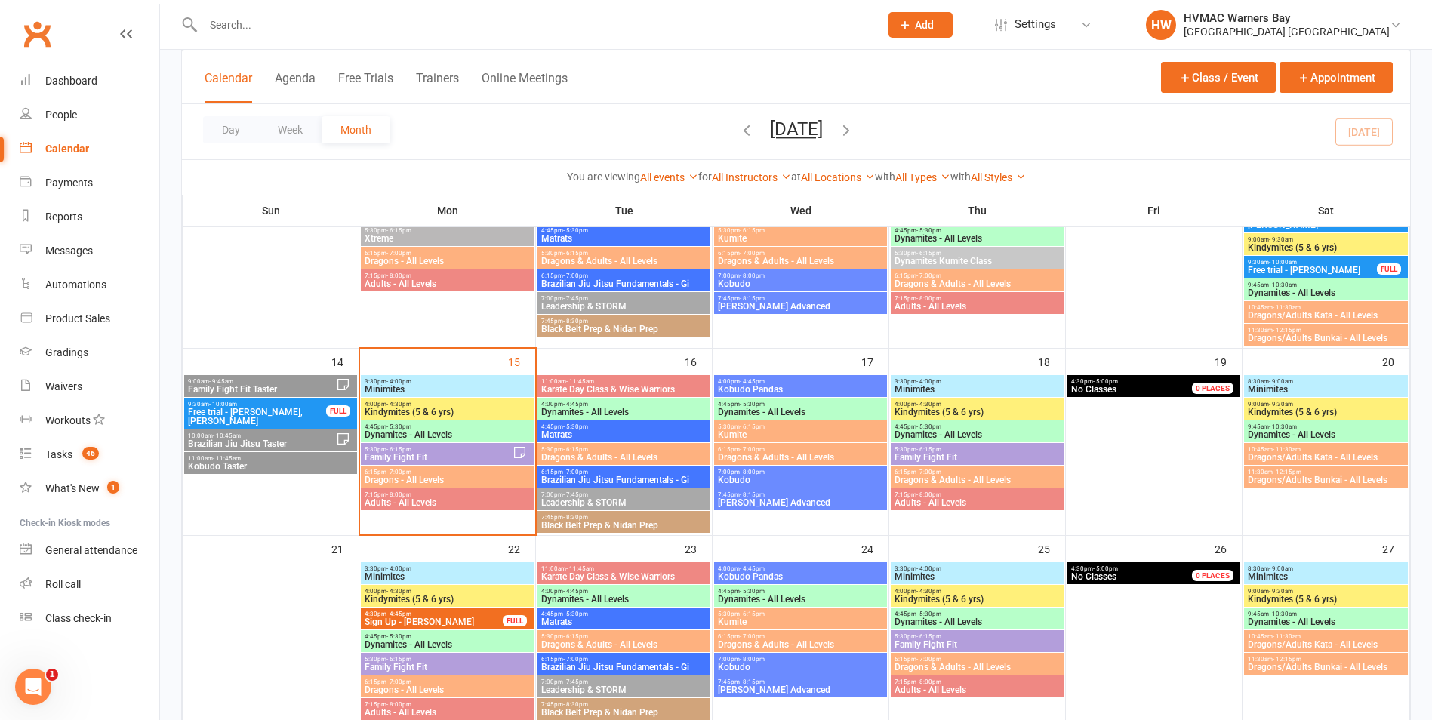
click at [448, 499] on span "Adults - All Levels" at bounding box center [447, 502] width 167 height 9
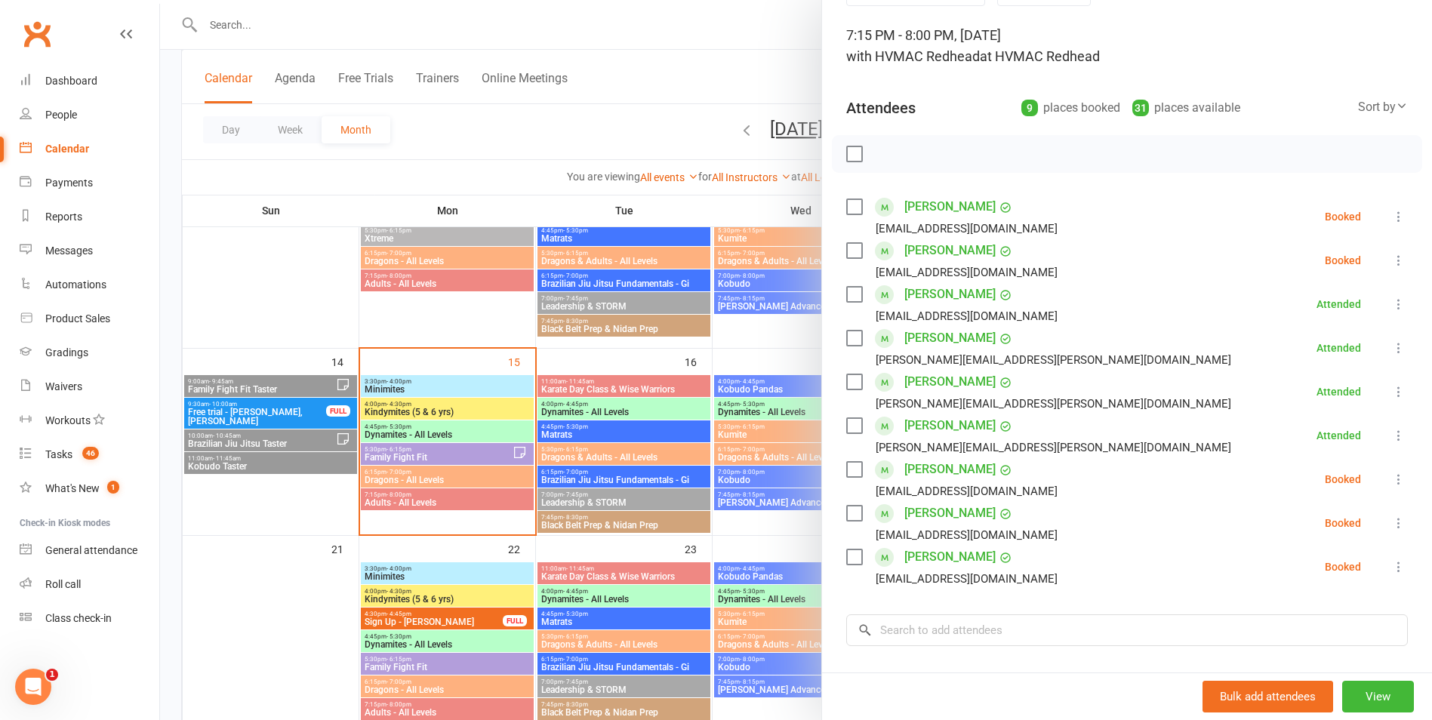
scroll to position [151, 0]
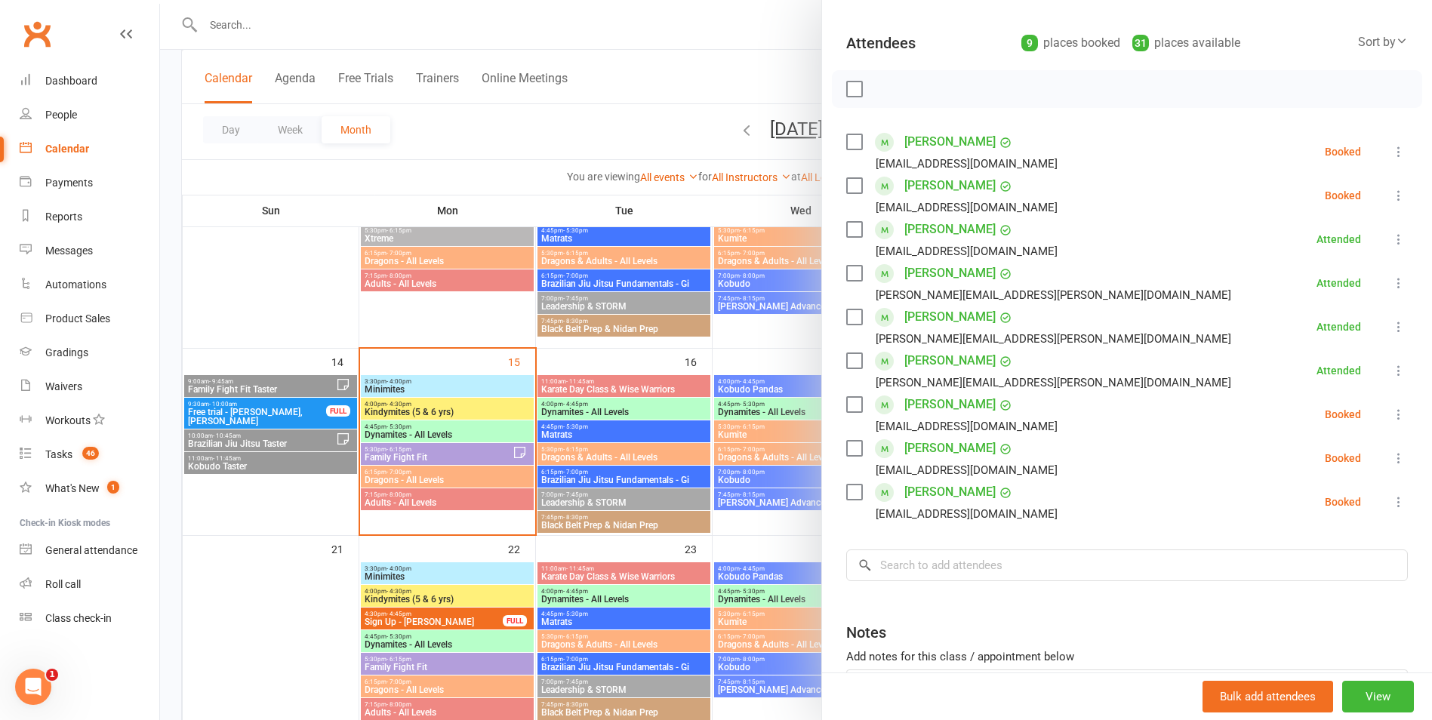
click at [464, 577] on div at bounding box center [796, 360] width 1272 height 720
